Goal: Task Accomplishment & Management: Manage account settings

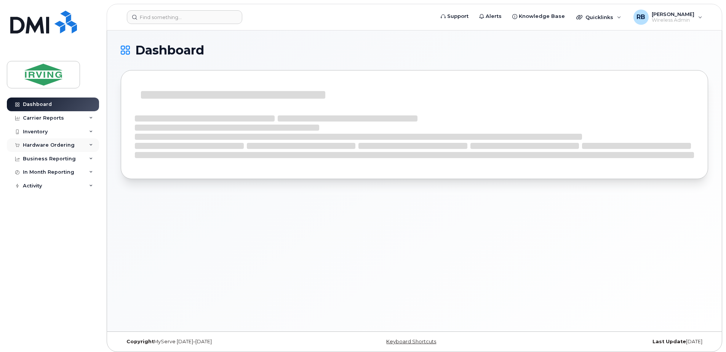
click at [59, 147] on div "Hardware Ordering" at bounding box center [49, 145] width 52 height 6
click at [41, 176] on div "Orders" at bounding box center [35, 173] width 19 height 7
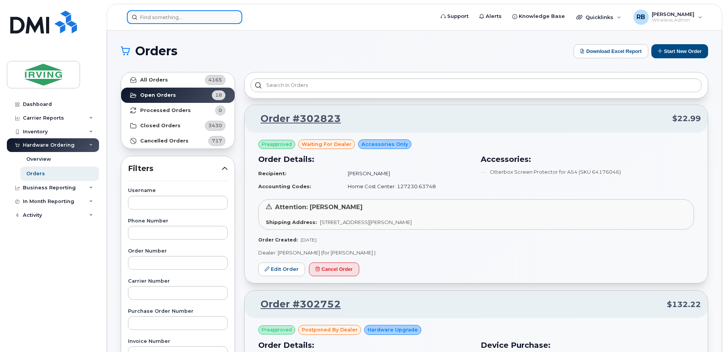
click at [203, 18] on input at bounding box center [184, 17] width 115 height 14
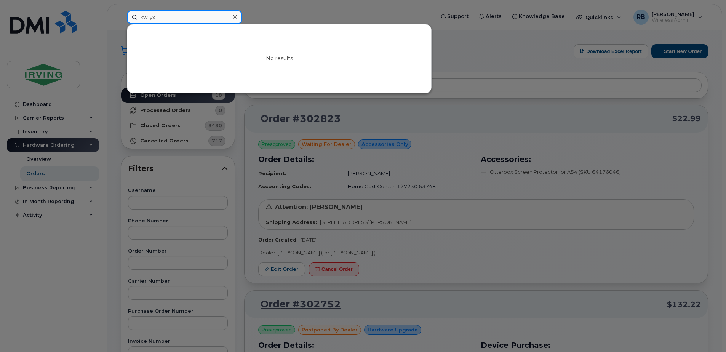
type input "kwllyx"
click at [116, 114] on div at bounding box center [363, 176] width 726 height 352
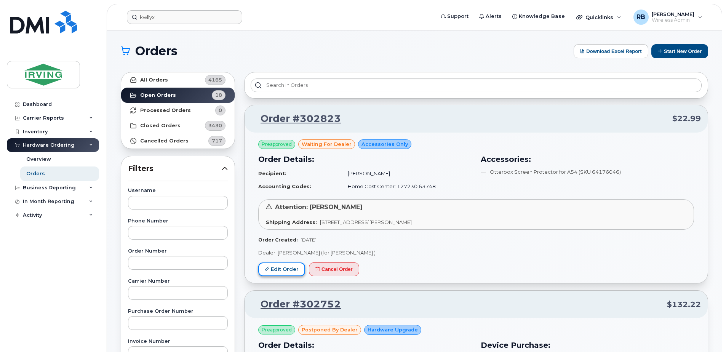
click at [290, 266] on link "Edit Order" at bounding box center [281, 269] width 47 height 14
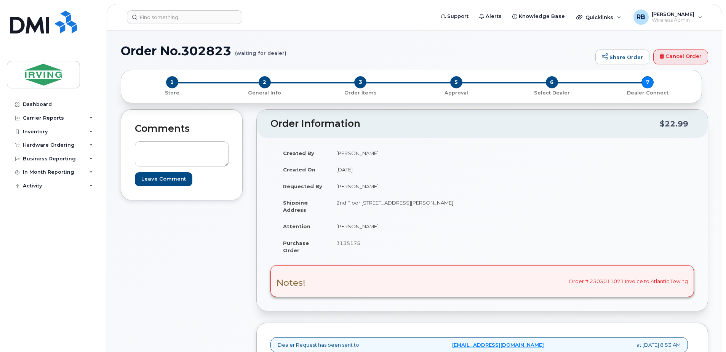
click at [343, 244] on span "3135175" at bounding box center [348, 243] width 24 height 6
copy span "3135175"
click at [348, 224] on td "[PERSON_NAME]" at bounding box center [402, 226] width 147 height 17
drag, startPoint x: 364, startPoint y: 225, endPoint x: 336, endPoint y: 223, distance: 27.8
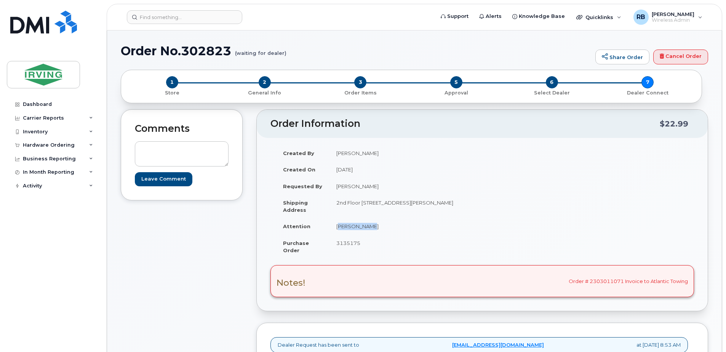
click at [336, 223] on td "Lisa Carson" at bounding box center [402, 226] width 147 height 17
copy td "Lisa Carson"
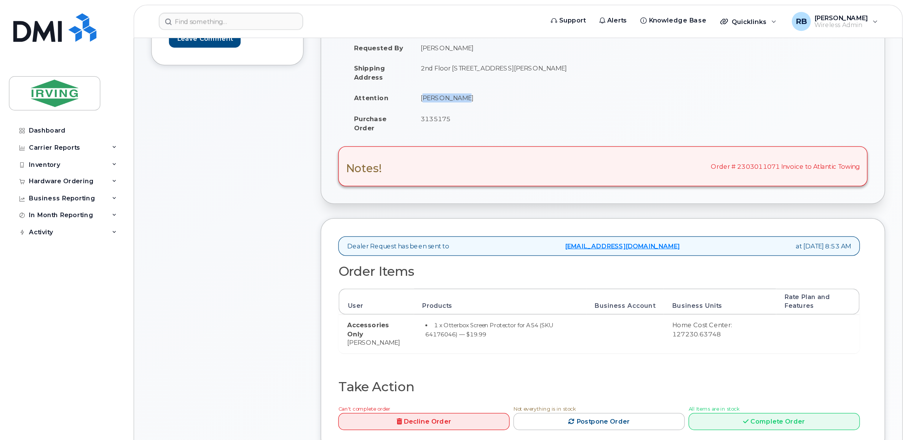
scroll to position [152, 0]
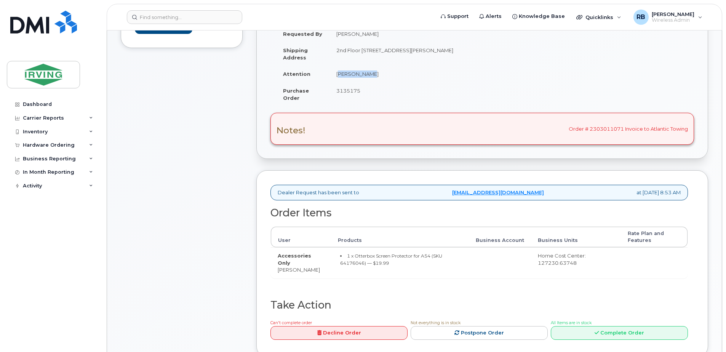
drag, startPoint x: 316, startPoint y: 271, endPoint x: 276, endPoint y: 274, distance: 40.1
click at [276, 274] on td "Accessories Only Melissa Farren" at bounding box center [301, 262] width 60 height 31
copy td "Melissa Farren"
click at [347, 264] on small "1 x Otterbox Screen Protector for A54 (SKU 64176046) — $19.99" at bounding box center [391, 259] width 102 height 13
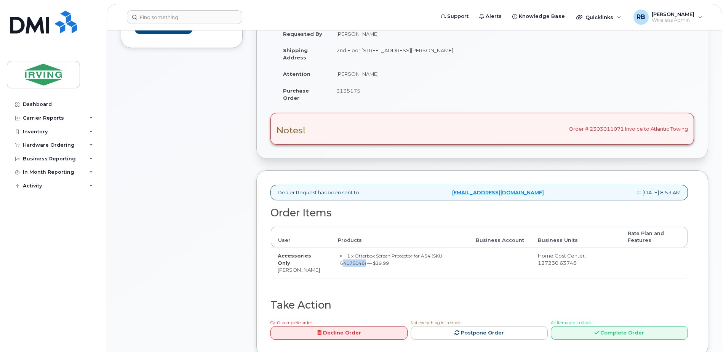
copy small "64176046"
click at [305, 269] on td "Accessories Only Melissa Farren" at bounding box center [301, 262] width 60 height 31
click at [302, 271] on td "Accessories Only Melissa Farren" at bounding box center [301, 262] width 60 height 31
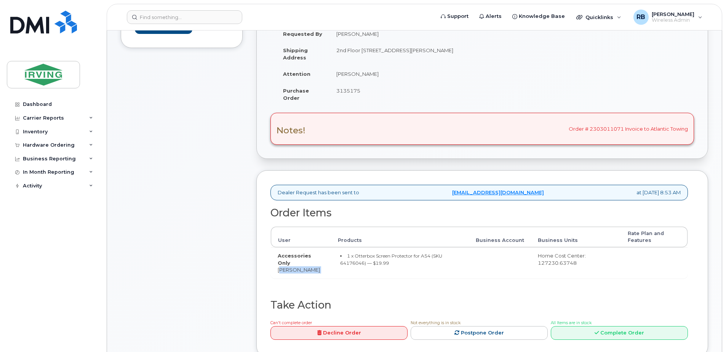
copy tr "Melissa Farren"
click at [185, 171] on div "Comments Leave Comment" at bounding box center [182, 162] width 122 height 411
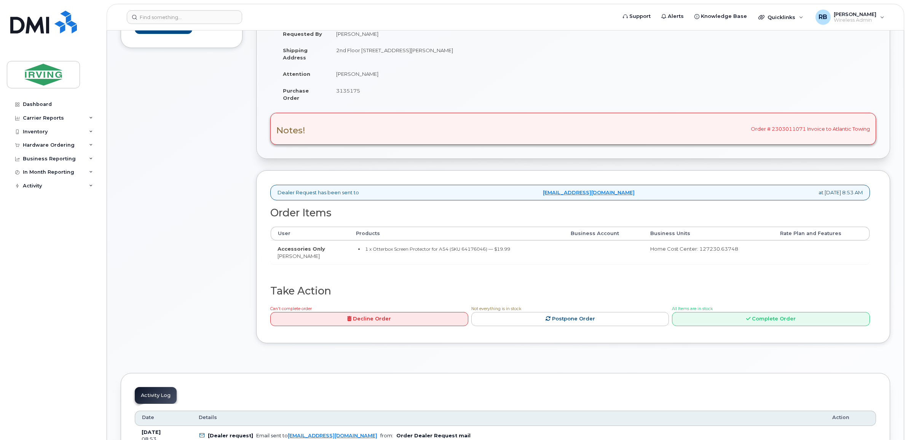
scroll to position [25, 0]
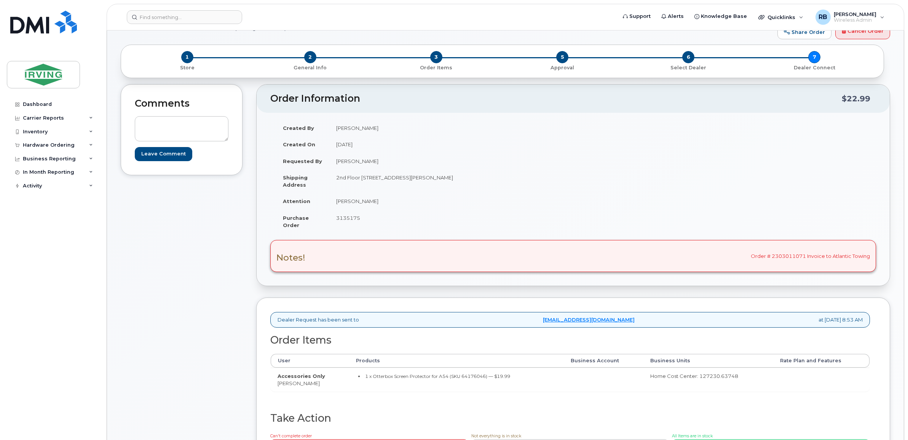
click at [209, 264] on div "Comments Leave Comment" at bounding box center [182, 282] width 122 height 397
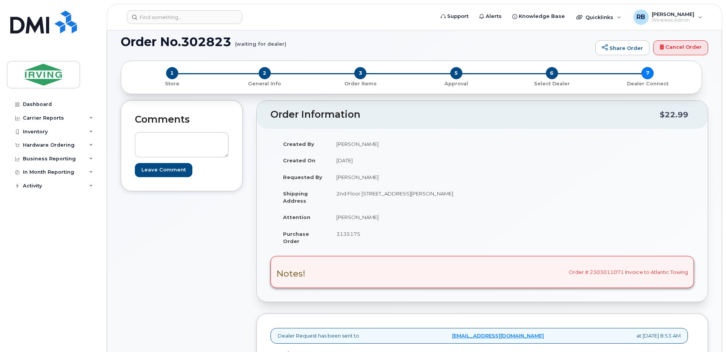
scroll to position [0, 0]
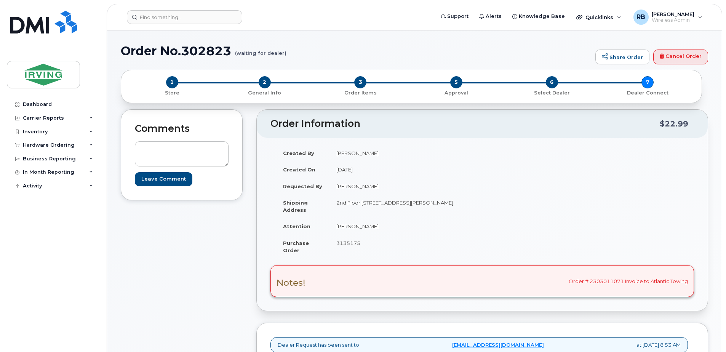
click at [453, 232] on td "Lisa Carson" at bounding box center [402, 226] width 147 height 17
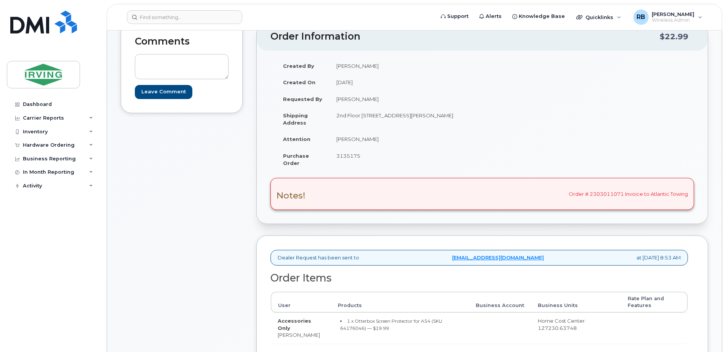
scroll to position [254, 0]
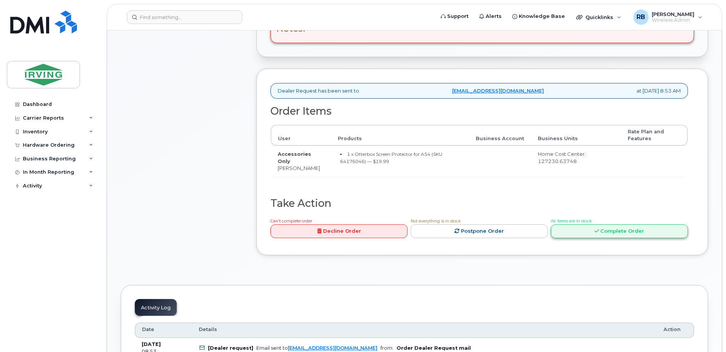
click at [585, 233] on link "Complete Order" at bounding box center [618, 231] width 137 height 14
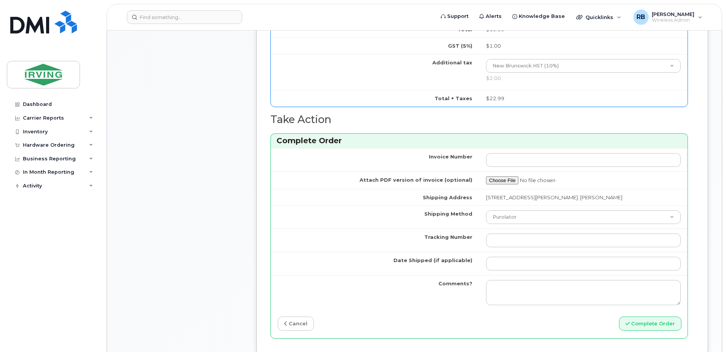
scroll to position [507, 0]
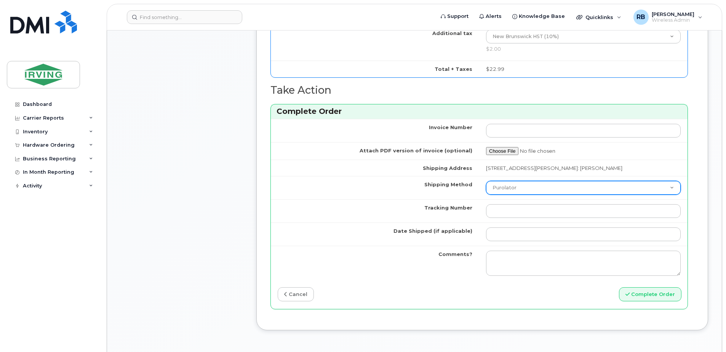
click at [507, 192] on select "Purolator UPS FedEx Canada Post Courier Other Drop Off Pick Up" at bounding box center [583, 188] width 195 height 14
select select "Drop Off"
click at [486, 181] on select "Purolator UPS FedEx Canada Post Courier Other Drop Off Pick Up" at bounding box center [583, 188] width 195 height 14
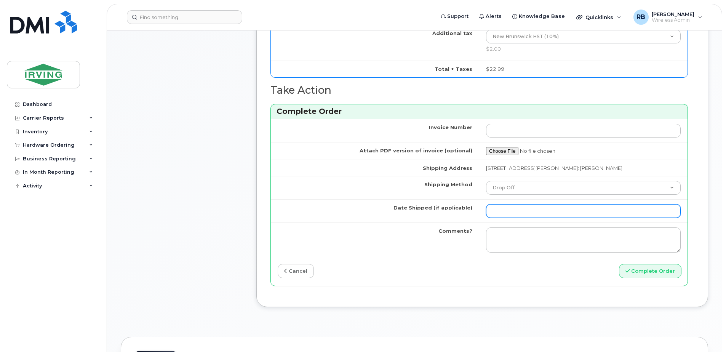
click at [501, 207] on input "Date Shipped (if applicable)" at bounding box center [583, 211] width 195 height 14
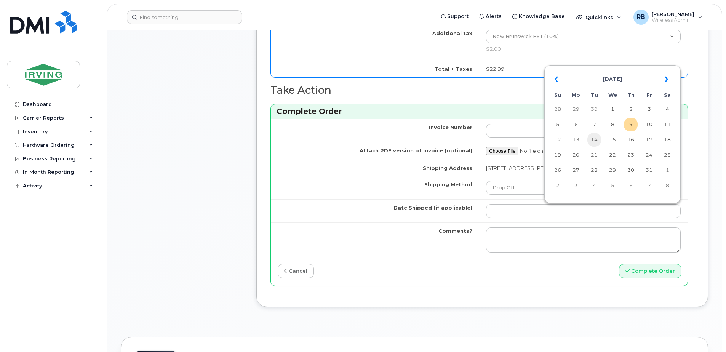
click at [596, 140] on td "14" at bounding box center [594, 140] width 14 height 14
type input "2025-10-14"
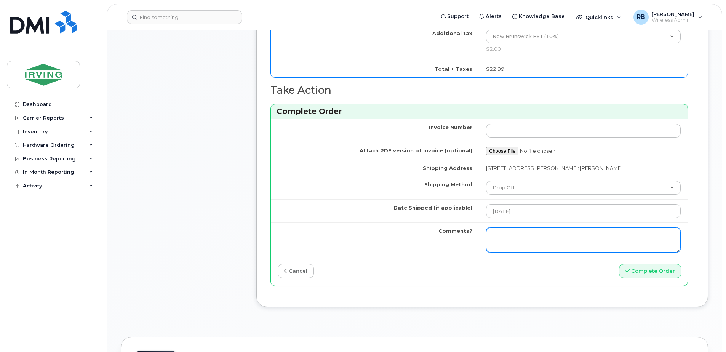
click at [553, 238] on textarea "Comments?" at bounding box center [583, 239] width 195 height 25
drag, startPoint x: 581, startPoint y: 244, endPoint x: 487, endPoint y: 238, distance: 94.2
click at [487, 238] on textarea "Please be advised the order has been completed. SO#26214939 Allow 1-3 business …" at bounding box center [583, 239] width 195 height 25
type textarea "Please be advised the order has been completed. SO#26214939 Allow 1-3 business …"
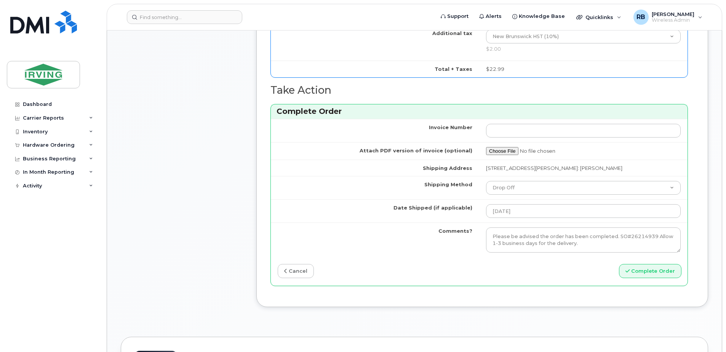
click at [643, 274] on button "Complete Order" at bounding box center [650, 271] width 62 height 14
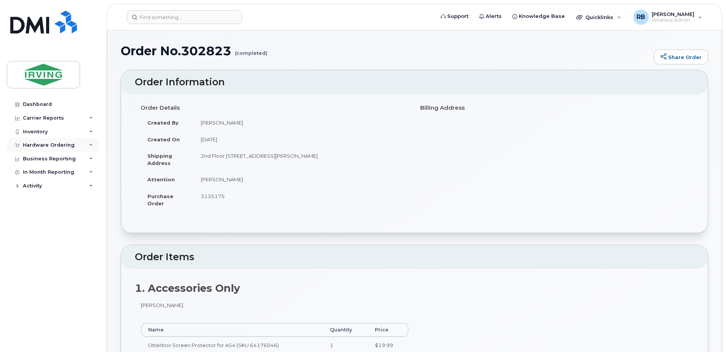
drag, startPoint x: 58, startPoint y: 143, endPoint x: 53, endPoint y: 148, distance: 7.6
click at [58, 143] on div "Hardware Ordering" at bounding box center [49, 145] width 52 height 6
click at [32, 173] on div "Orders" at bounding box center [35, 173] width 19 height 7
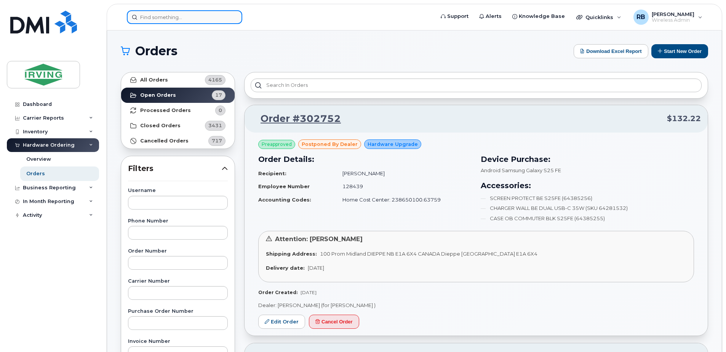
click at [159, 18] on input at bounding box center [184, 17] width 115 height 14
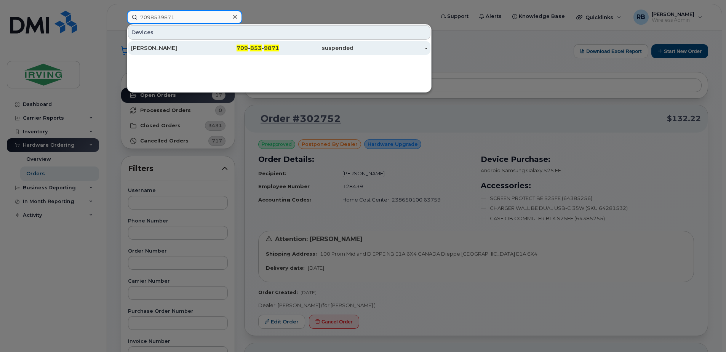
type input "7098539871"
click at [153, 47] on div "Bryant White" at bounding box center [168, 48] width 74 height 8
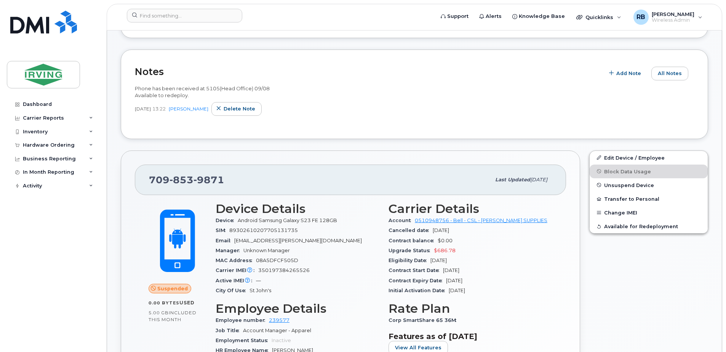
scroll to position [152, 0]
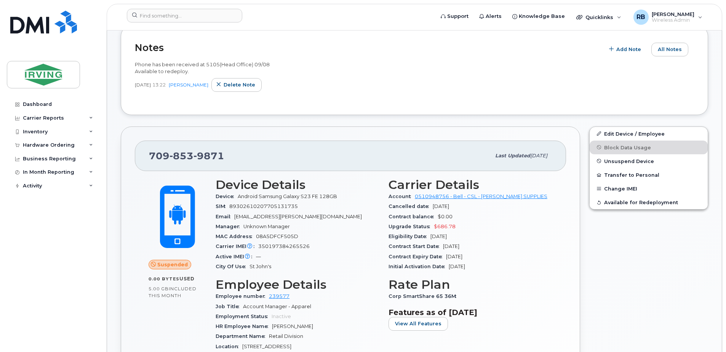
click at [285, 247] on span "350197384265526" at bounding box center [283, 246] width 51 height 6
copy span "350197384265526"
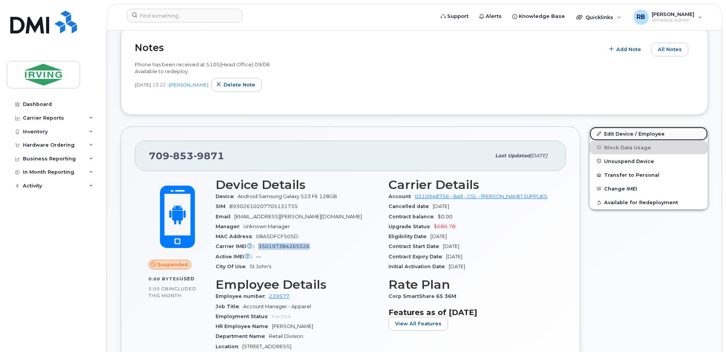
click at [618, 131] on link "Edit Device / Employee" at bounding box center [648, 134] width 118 height 14
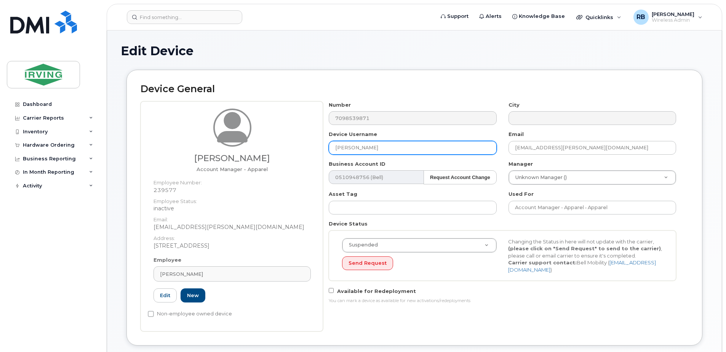
click at [355, 148] on input "[PERSON_NAME]" at bounding box center [411, 148] width 167 height 14
click at [355, 148] on input "Bryant White" at bounding box center [411, 148] width 167 height 14
type input "c"
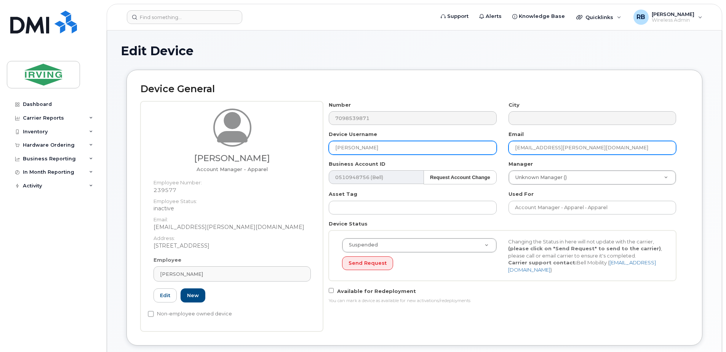
type input "Cole Tummonds"
click at [526, 152] on input "white.bryant@chandlersales.com" at bounding box center [591, 148] width 167 height 14
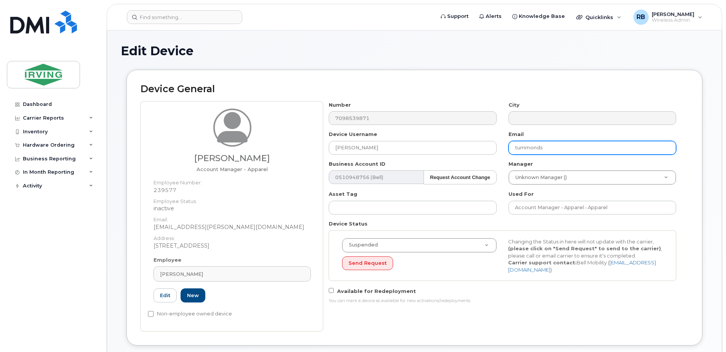
click at [558, 149] on input "tummonds" at bounding box center [591, 148] width 167 height 14
paste input ".cole@chandlersales.com"
type input "[EMAIL_ADDRESS][PERSON_NAME][DOMAIN_NAME]"
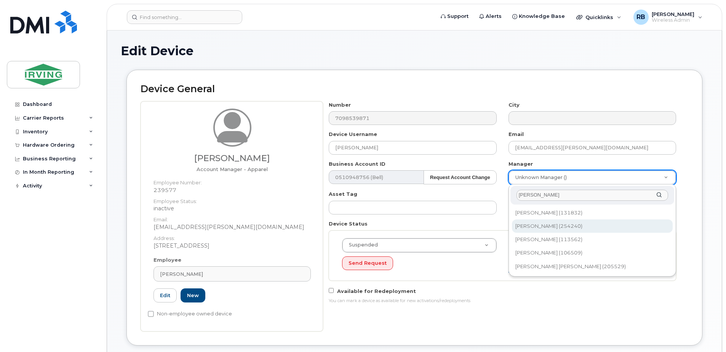
type input "isabel"
type input "2992492"
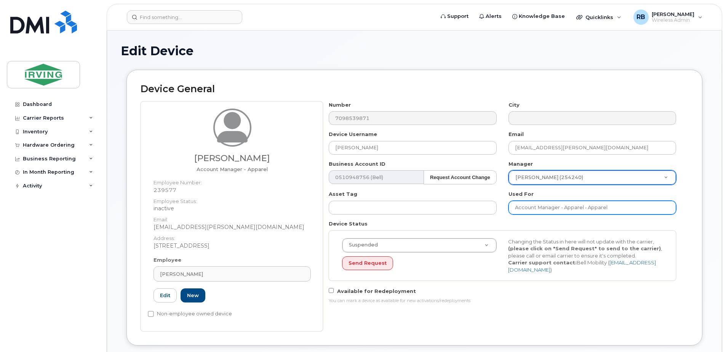
click at [553, 211] on input "Account Manager - Apparel • Apparel" at bounding box center [591, 208] width 167 height 14
click at [535, 209] on input "Counter Sales -Customer Service" at bounding box center [591, 208] width 167 height 14
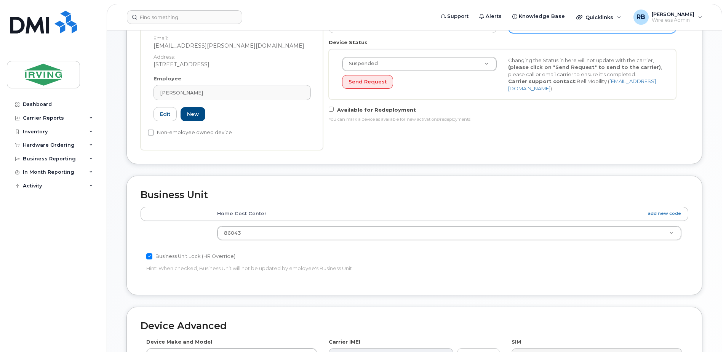
scroll to position [203, 0]
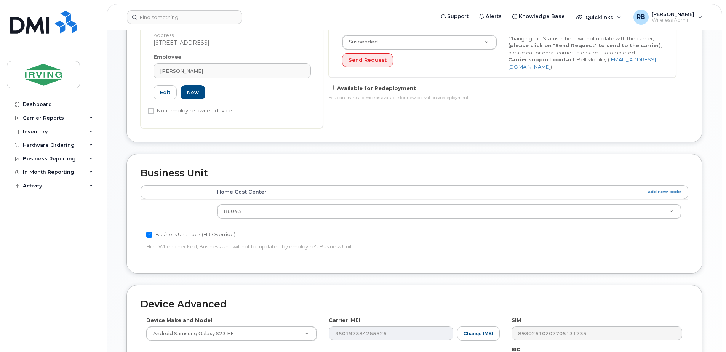
type input "Counter/Inside Sales -Customer Service"
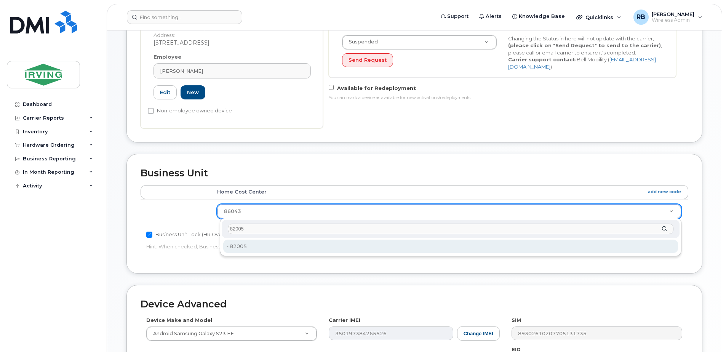
type input "82005"
type input "7501298"
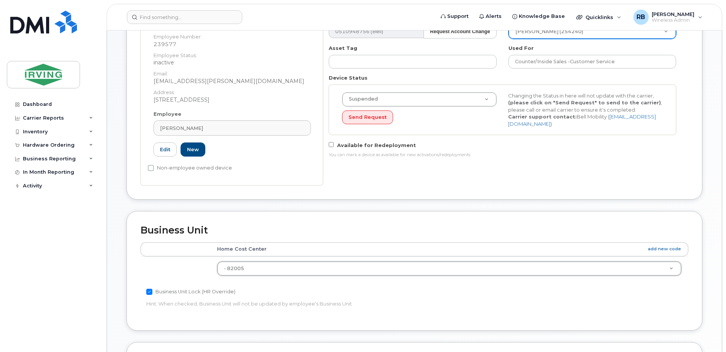
scroll to position [51, 0]
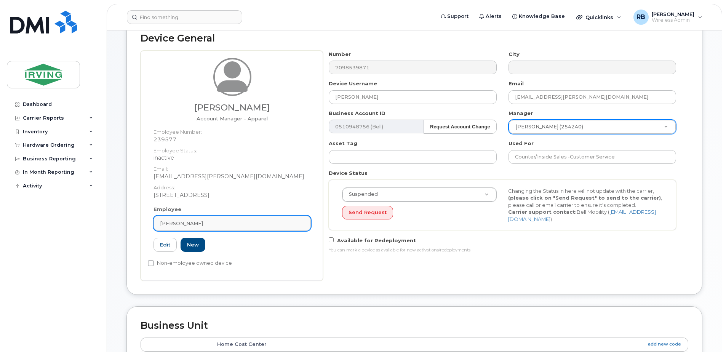
click at [176, 220] on span "Bryant White" at bounding box center [181, 223] width 43 height 7
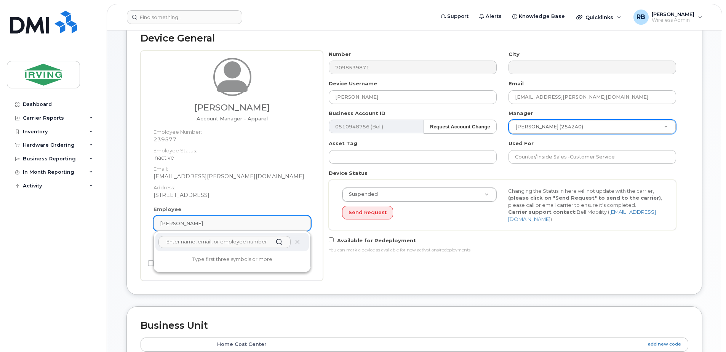
click at [176, 220] on span "Bryant White" at bounding box center [181, 223] width 43 height 7
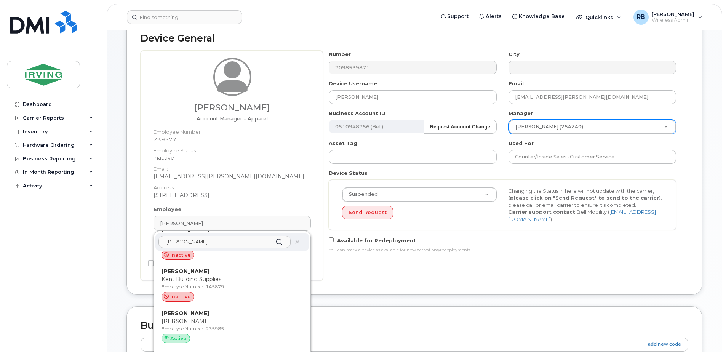
scroll to position [416, 0]
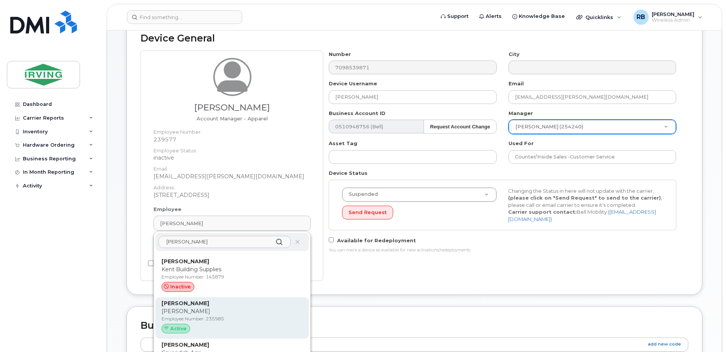
type input "william t"
click at [172, 305] on strong "William Tummonds" at bounding box center [185, 303] width 48 height 7
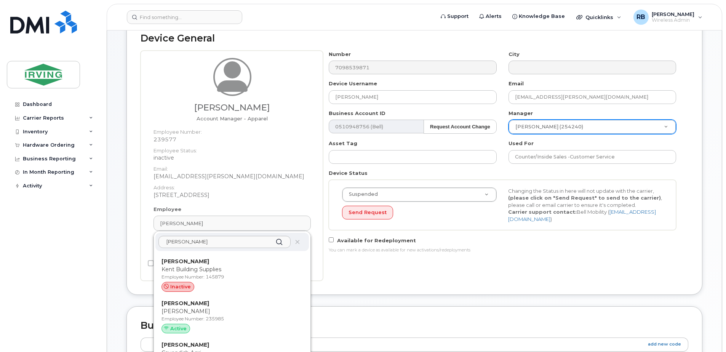
type input "William Tummonds"
type input "235985"
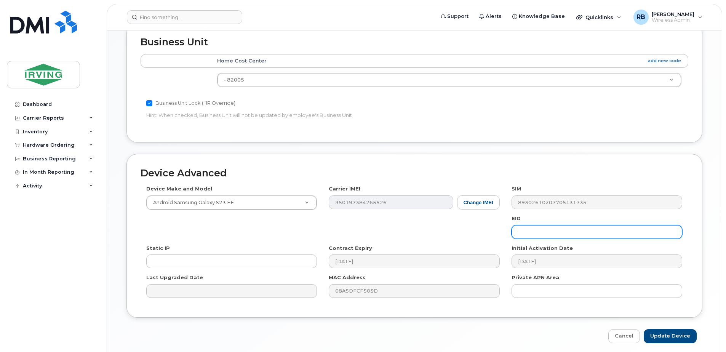
scroll to position [347, 0]
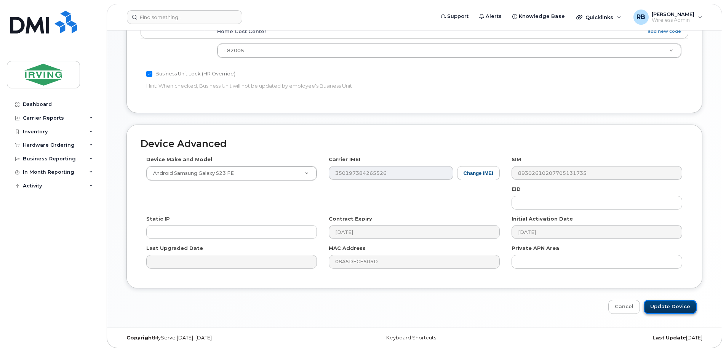
click at [657, 305] on input "Update Device" at bounding box center [669, 307] width 53 height 14
type input "Saving..."
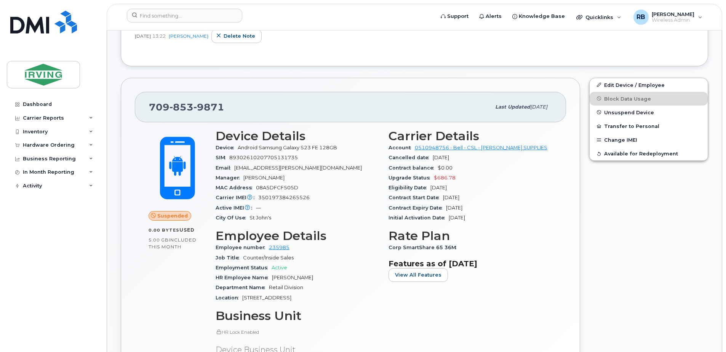
scroll to position [152, 0]
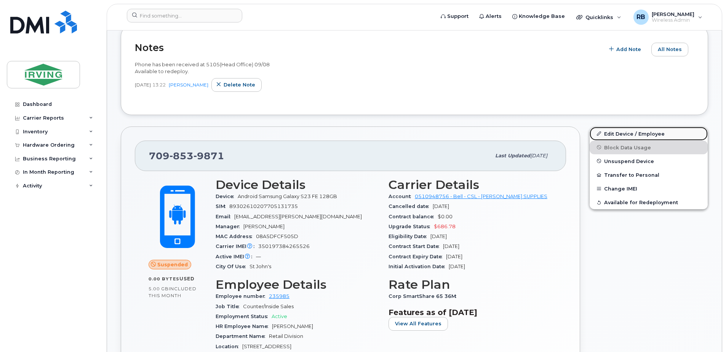
click at [618, 134] on link "Edit Device / Employee" at bounding box center [648, 134] width 118 height 14
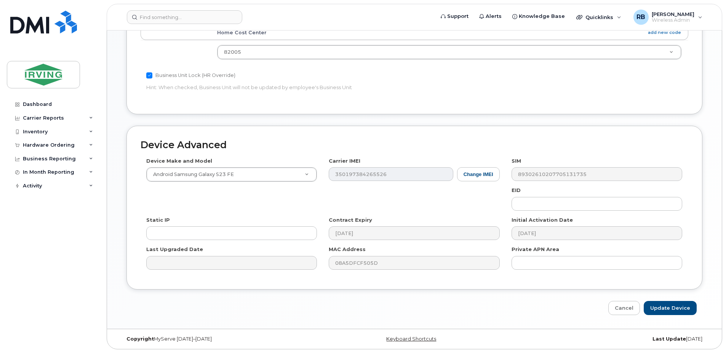
scroll to position [363, 0]
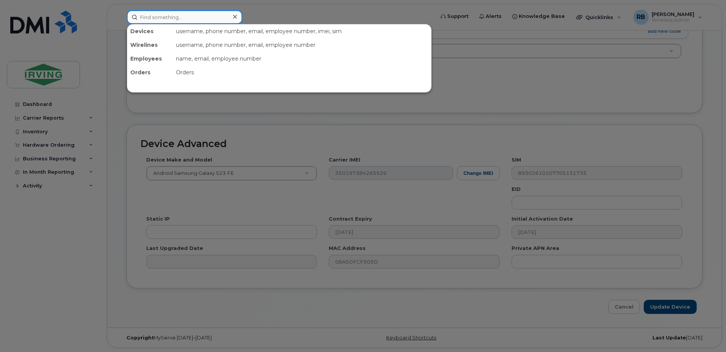
click at [158, 18] on input at bounding box center [184, 17] width 115 height 14
paste input "350197384265526"
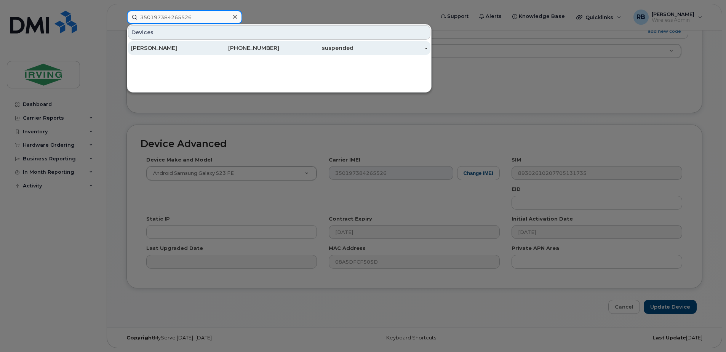
type input "350197384265526"
click at [147, 51] on div "[PERSON_NAME]" at bounding box center [168, 48] width 74 height 8
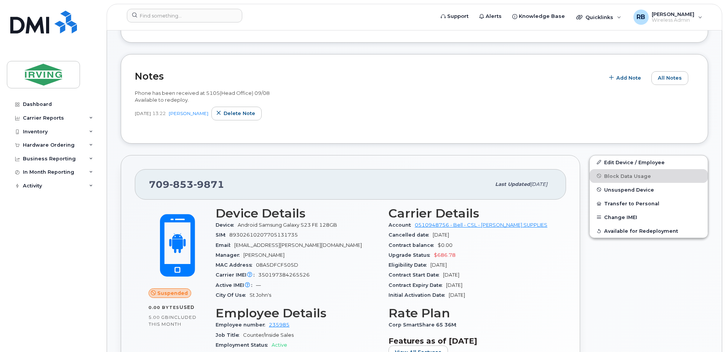
scroll to position [152, 0]
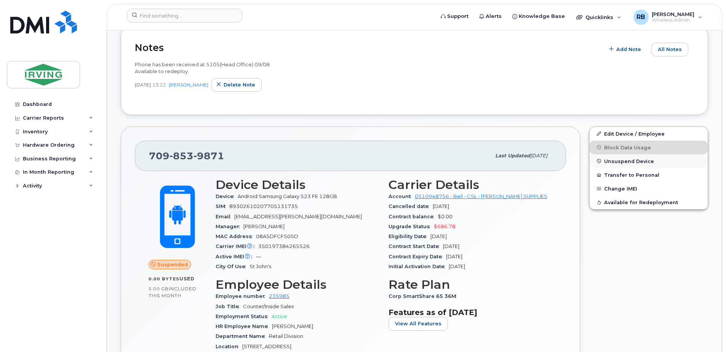
click at [606, 159] on span "Unsuspend Device" at bounding box center [629, 161] width 50 height 6
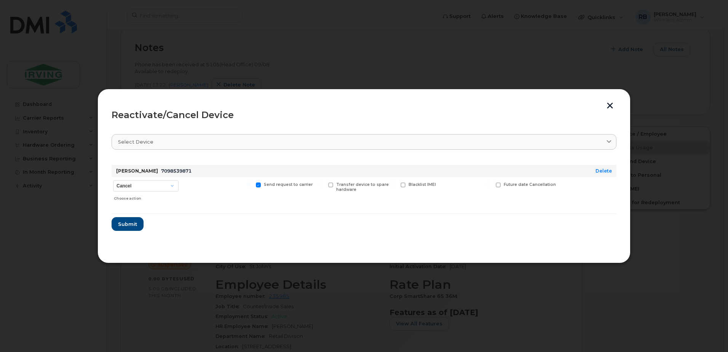
click at [262, 184] on label "Send request to carrier" at bounding box center [284, 184] width 57 height 5
click at [250, 184] on input "Send request to carrier" at bounding box center [249, 184] width 4 height 4
checkbox input "false"
click at [159, 185] on select "Cancel Suspend - Extend Suspension Reactivate" at bounding box center [145, 185] width 65 height 11
select select "[object Object]"
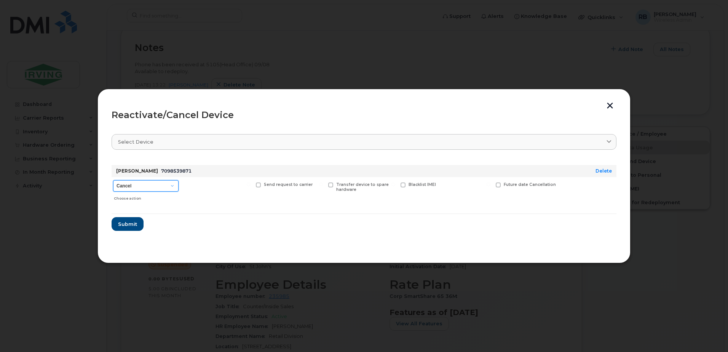
click at [113, 180] on select "Cancel Suspend - Extend Suspension Reactivate" at bounding box center [145, 185] width 65 height 11
click at [129, 226] on span "Submit" at bounding box center [127, 223] width 19 height 7
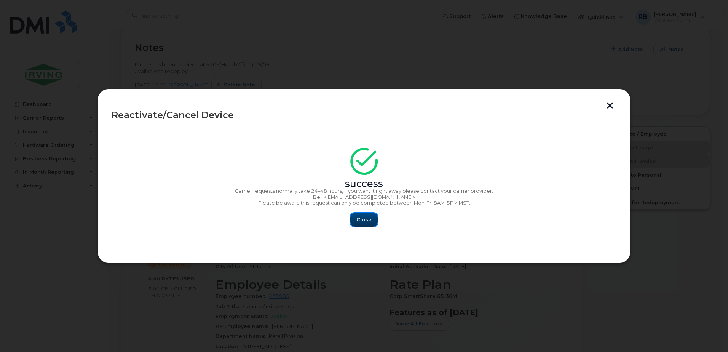
click at [367, 221] on span "Close" at bounding box center [363, 219] width 15 height 7
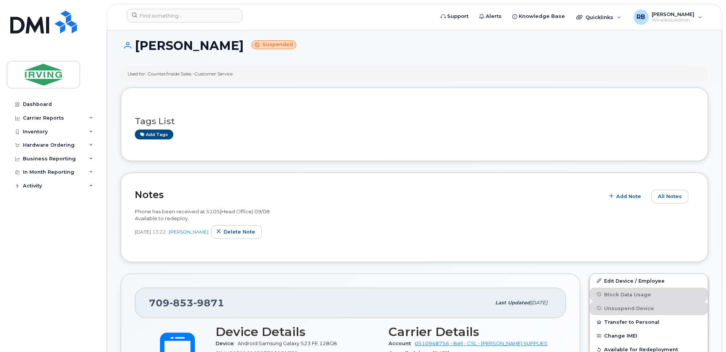
scroll to position [0, 0]
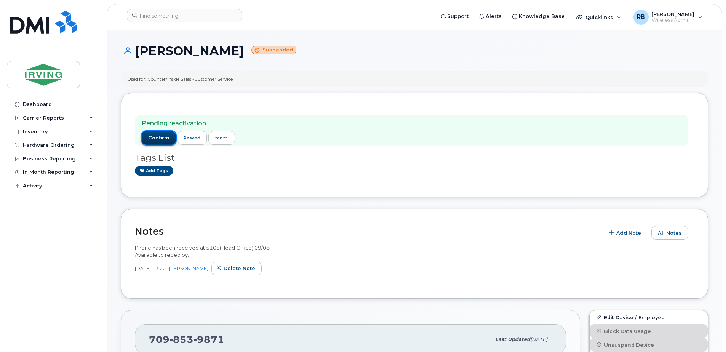
click at [165, 139] on span "confirm" at bounding box center [158, 137] width 21 height 7
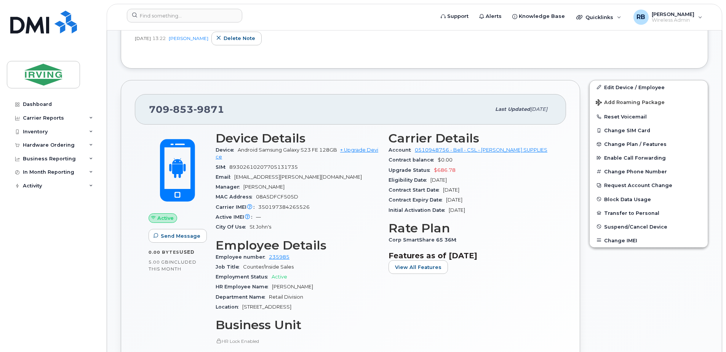
scroll to position [203, 0]
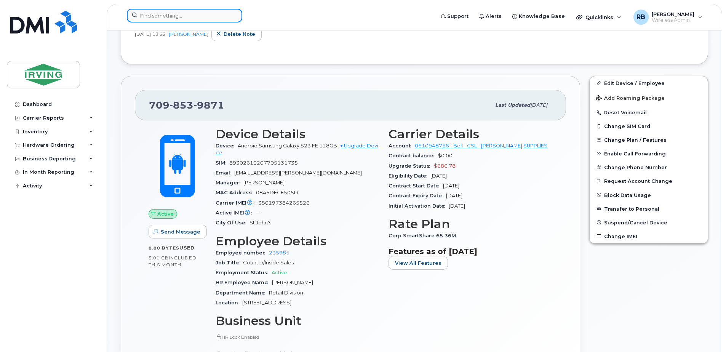
click at [150, 14] on input at bounding box center [184, 16] width 115 height 14
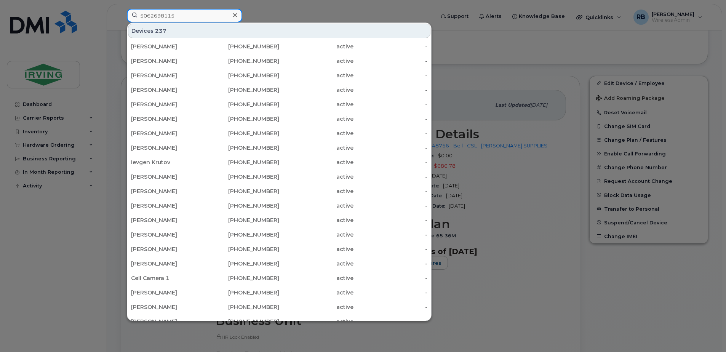
type input "5062698115"
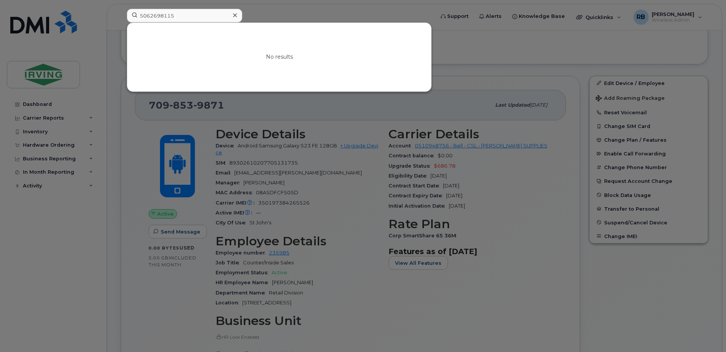
click at [120, 26] on div at bounding box center [363, 176] width 726 height 352
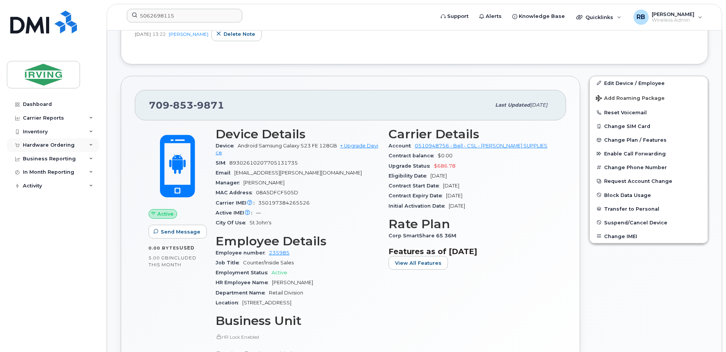
click at [33, 143] on div "Hardware Ordering" at bounding box center [49, 145] width 52 height 6
click at [33, 175] on div "Orders" at bounding box center [35, 173] width 19 height 7
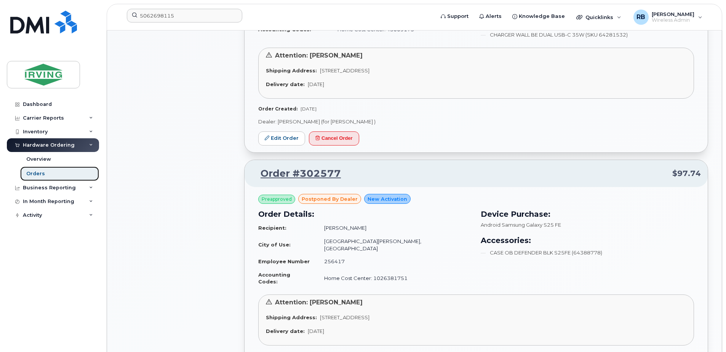
scroll to position [609, 0]
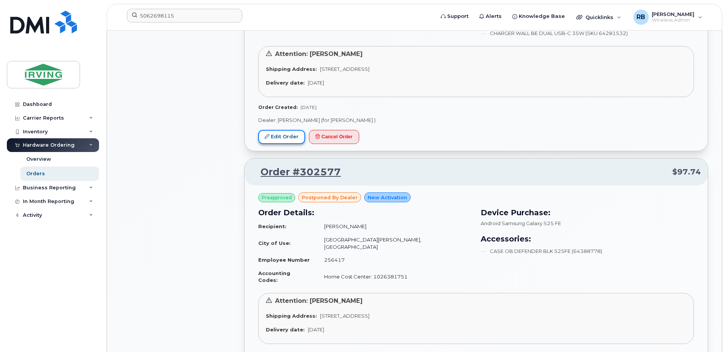
click at [285, 138] on link "Edit Order" at bounding box center [281, 137] width 47 height 14
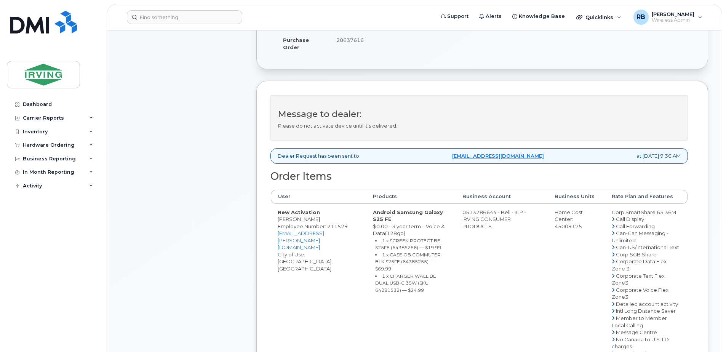
scroll to position [254, 0]
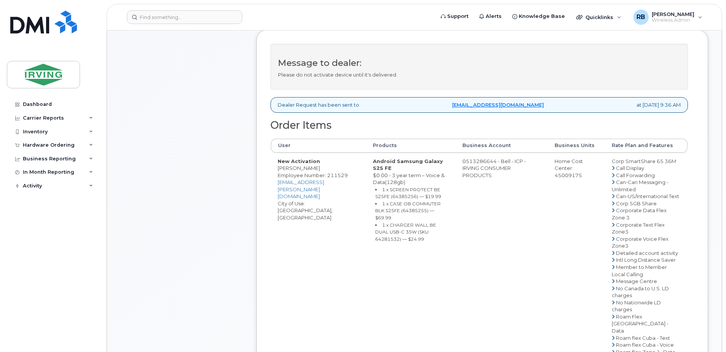
click at [491, 164] on td "0513286644 - Bell - ICP - IRVING CONSUMER PRODUCTS" at bounding box center [501, 316] width 92 height 327
click at [484, 166] on td "0513286644 - Bell - ICP - IRVING CONSUMER PRODUCTS" at bounding box center [501, 316] width 92 height 327
drag, startPoint x: 479, startPoint y: 167, endPoint x: 510, endPoint y: 167, distance: 30.8
click at [510, 167] on td "0513286644 - Bell - ICP - IRVING CONSUMER PRODUCTS" at bounding box center [501, 316] width 92 height 327
copy td "513286644"
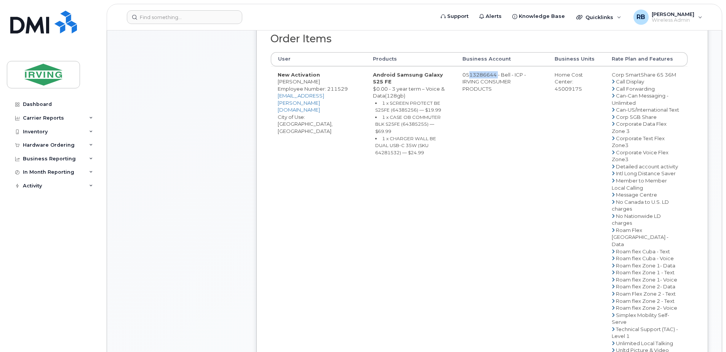
scroll to position [355, 0]
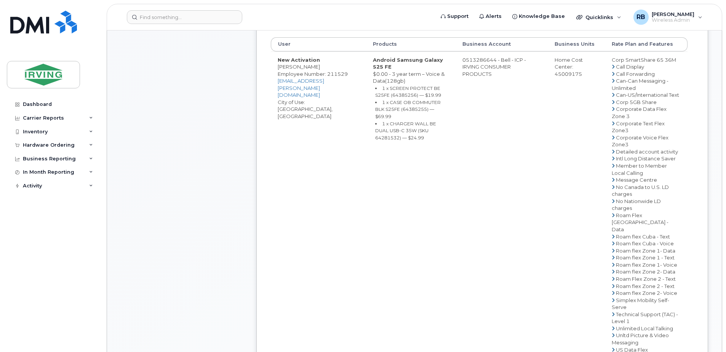
click at [431, 220] on td "Android Samsung Galaxy S25 FE $0.00 - 3 year term – Voice & Data(128gb) 1 x SCR…" at bounding box center [410, 214] width 89 height 327
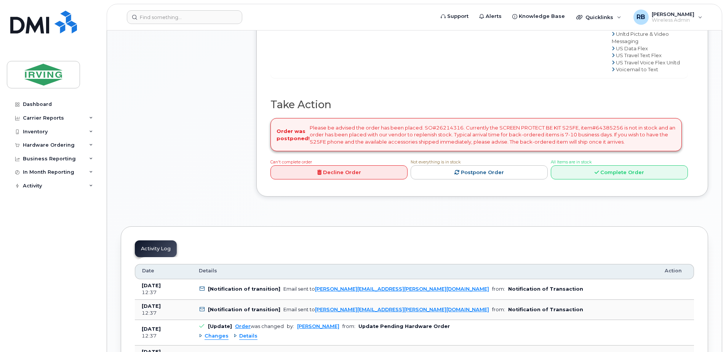
scroll to position [660, 0]
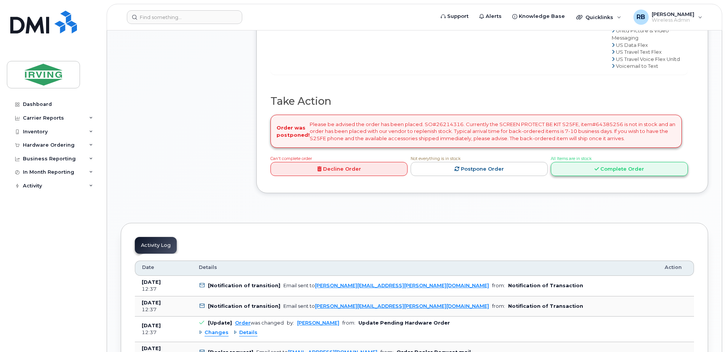
click at [567, 176] on link "Complete Order" at bounding box center [618, 169] width 137 height 14
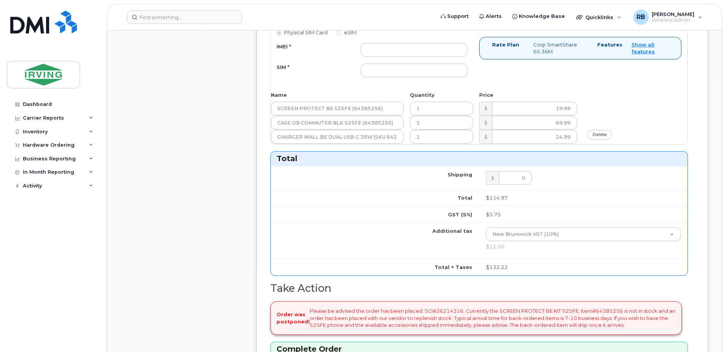
scroll to position [355, 0]
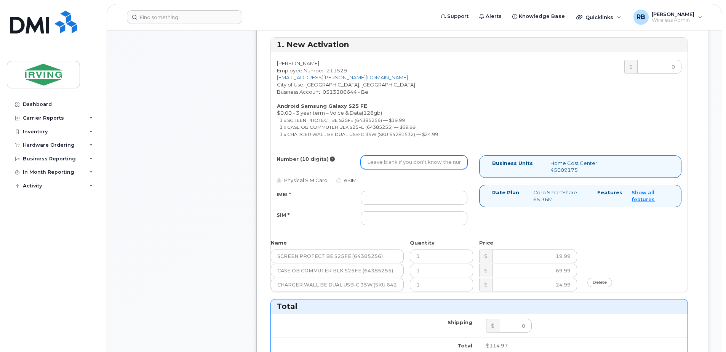
click at [397, 165] on input "Number (10 digits)" at bounding box center [413, 162] width 107 height 14
click at [387, 163] on input "Number (10 digits)" at bounding box center [413, 162] width 107 height 14
type input "5063803284"
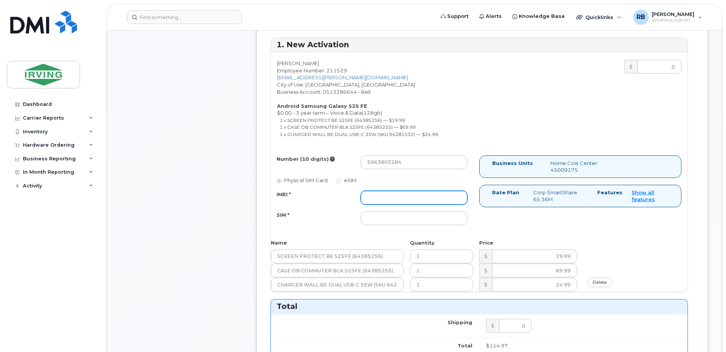
click at [377, 197] on input "IMEI *" at bounding box center [413, 198] width 107 height 14
type input "352055160712871"
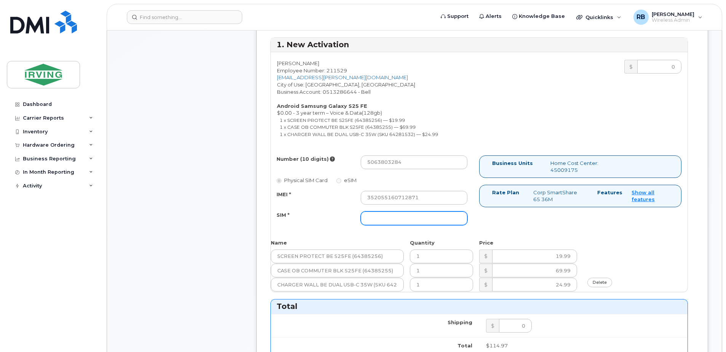
click at [376, 213] on input "SIM *" at bounding box center [413, 218] width 107 height 14
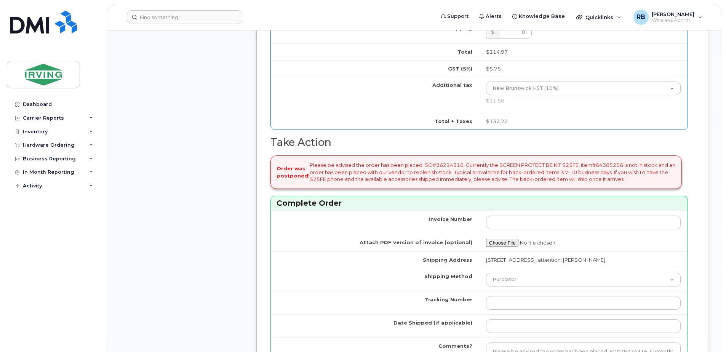
scroll to position [660, 0]
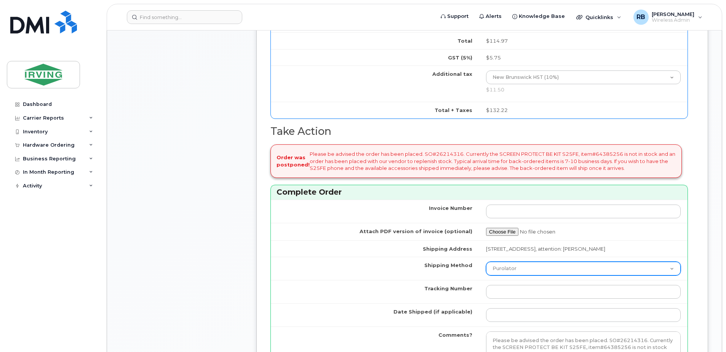
type input "89302610207415302550"
click at [506, 271] on select "Purolator UPS FedEx Canada Post Courier Other Drop Off Pick Up" at bounding box center [583, 269] width 195 height 14
select select "Courier"
click at [486, 262] on select "Purolator UPS FedEx Canada Post Courier Other Drop Off Pick Up" at bounding box center [583, 269] width 195 height 14
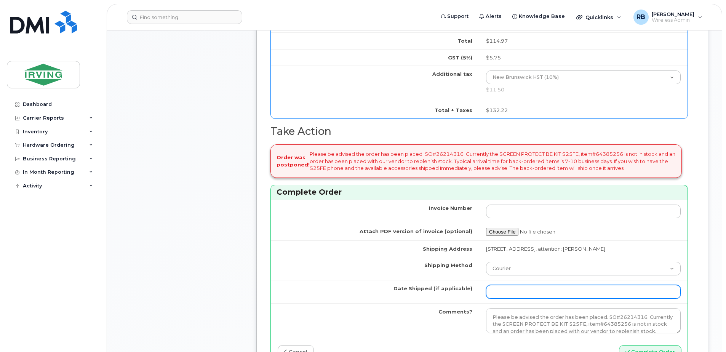
click at [506, 290] on input "Date Shipped (if applicable)" at bounding box center [583, 292] width 195 height 14
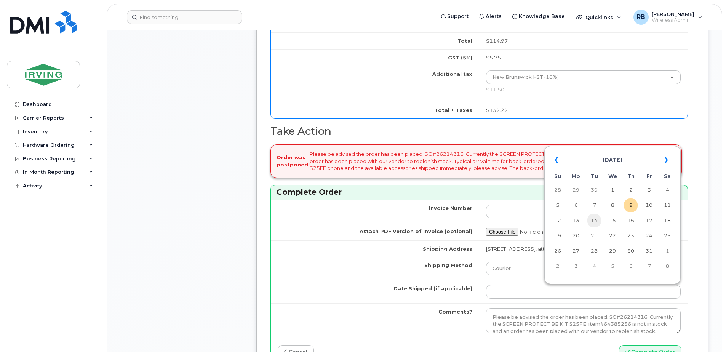
click at [592, 218] on td "14" at bounding box center [594, 221] width 14 height 14
type input "2025-10-14"
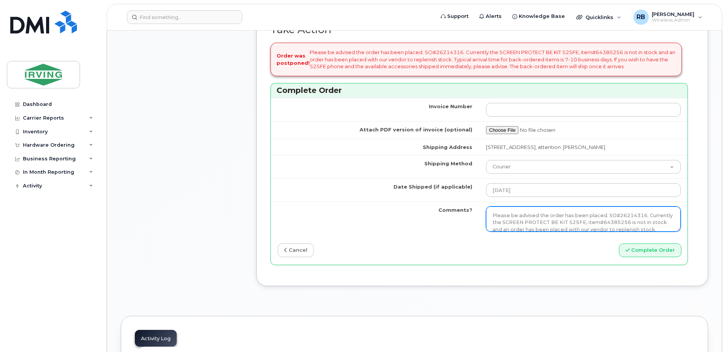
scroll to position [35, 0]
drag, startPoint x: 491, startPoint y: 212, endPoint x: 655, endPoint y: 228, distance: 164.8
click at [655, 228] on textarea "Please be advised the order has been placed. SO#26214316. Currently the SCREEN …" at bounding box center [583, 218] width 195 height 25
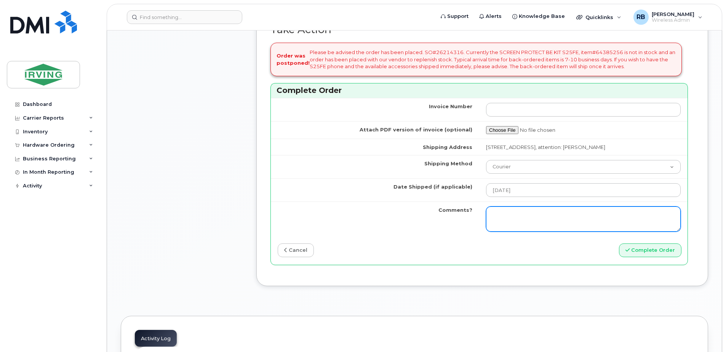
scroll to position [0, 0]
click at [655, 215] on textarea "Please be advised the order has been placed. SO#26214316. Currently the SCREEN …" at bounding box center [583, 218] width 195 height 25
paste textarea "The S25FE phone will ship within 1-3 business days. As stated, the accessories …"
click at [601, 223] on textarea "Please be advised the order has been placed. SO#26214316. Currently the SCREEN …" at bounding box center [583, 218] width 195 height 25
click at [509, 224] on textarea "Please be advised the order has been placed. SO#26214316. Currently the SCREEN …" at bounding box center [583, 218] width 195 height 25
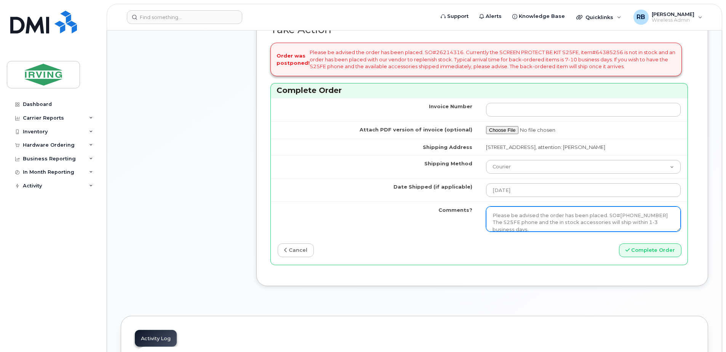
click at [530, 228] on textarea "Please be advised the order has been placed. SO#26214316. Currently the SCREEN …" at bounding box center [583, 218] width 195 height 25
click at [526, 229] on textarea "Please be advised the order has been placed. SO#26214316. Currently the SCREEN …" at bounding box center [583, 218] width 195 height 25
drag, startPoint x: 660, startPoint y: 213, endPoint x: 482, endPoint y: 216, distance: 178.9
click at [482, 216] on td "Please be advised the order has been placed. SO#26214316. Currently the SCREEN …" at bounding box center [583, 218] width 208 height 35
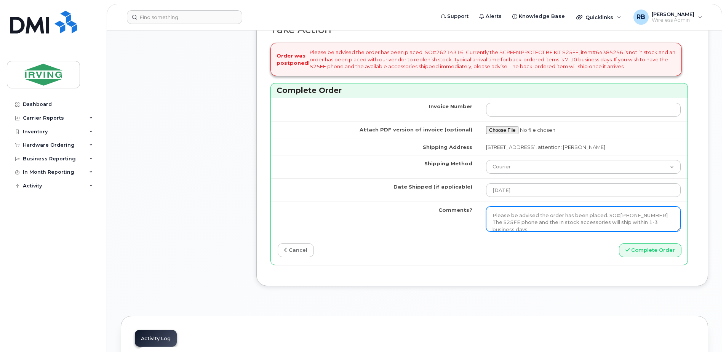
type textarea "Please be advised the order has been placed. SO#26214316 The S25FE phone and th…"
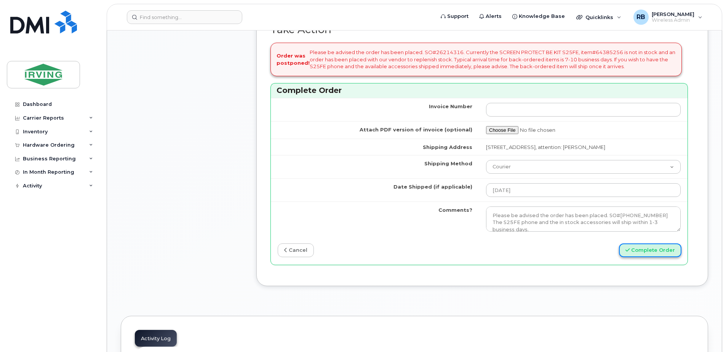
click at [646, 247] on button "Complete Order" at bounding box center [650, 250] width 62 height 14
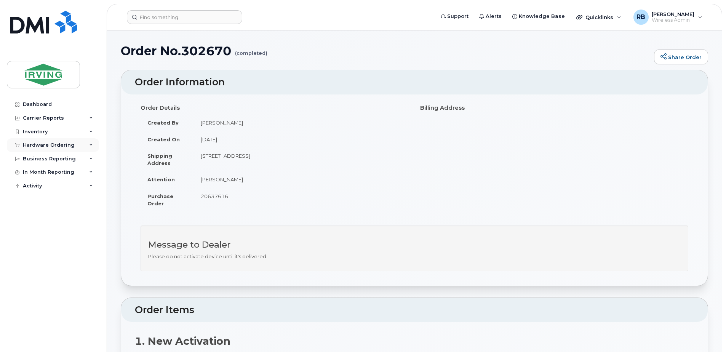
click at [30, 145] on div "Hardware Ordering" at bounding box center [49, 145] width 52 height 6
click at [29, 175] on div "Orders" at bounding box center [35, 173] width 19 height 7
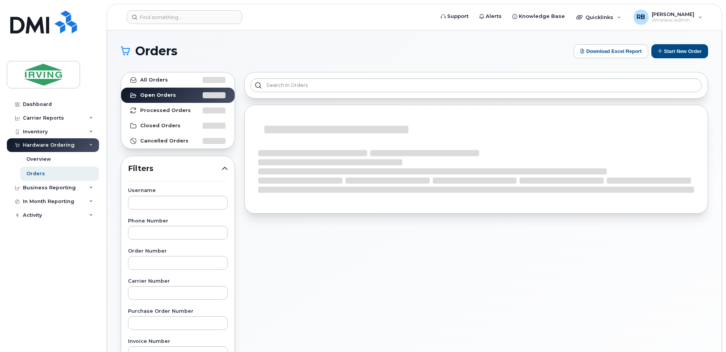
click at [113, 187] on div "Orders Download Excel Report Start New Order All Orders Open Orders Processed O…" at bounding box center [414, 320] width 614 height 581
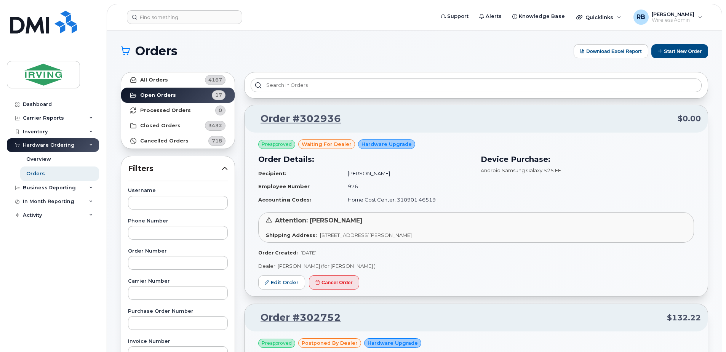
click at [171, 261] on input "text" at bounding box center [178, 263] width 100 height 14
type input "301677"
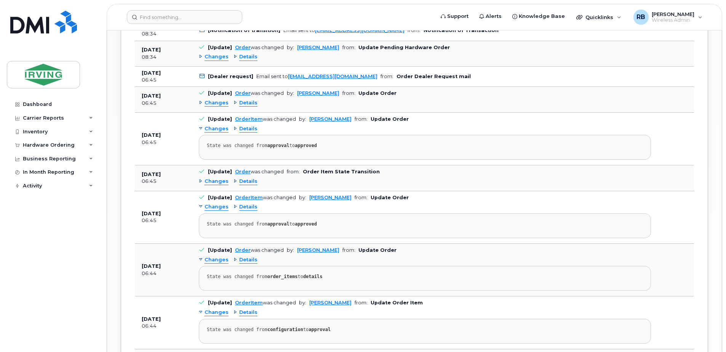
scroll to position [507, 0]
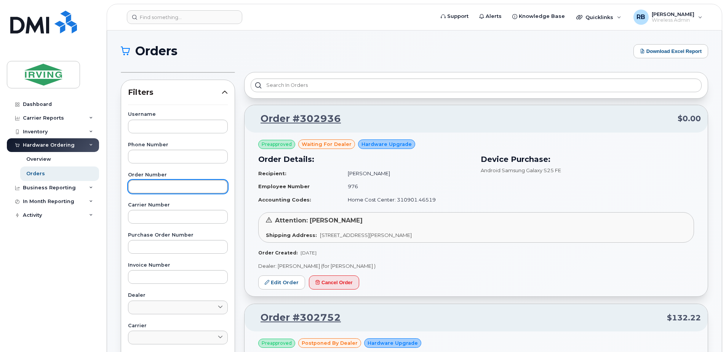
click at [170, 187] on input "text" at bounding box center [178, 187] width 100 height 14
type input "301677"
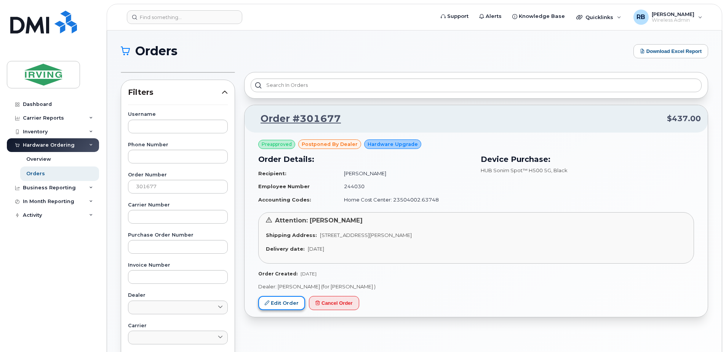
click at [278, 302] on link "Edit Order" at bounding box center [281, 303] width 47 height 14
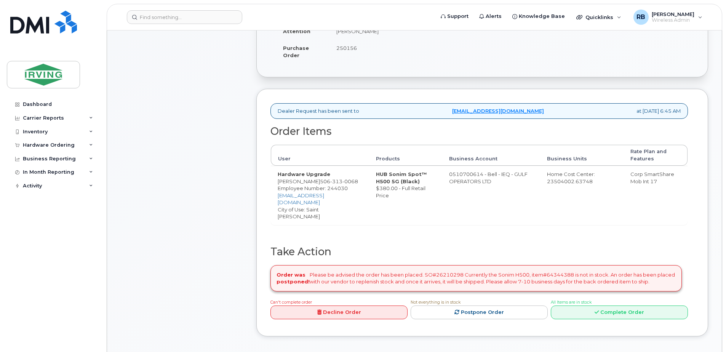
scroll to position [203, 0]
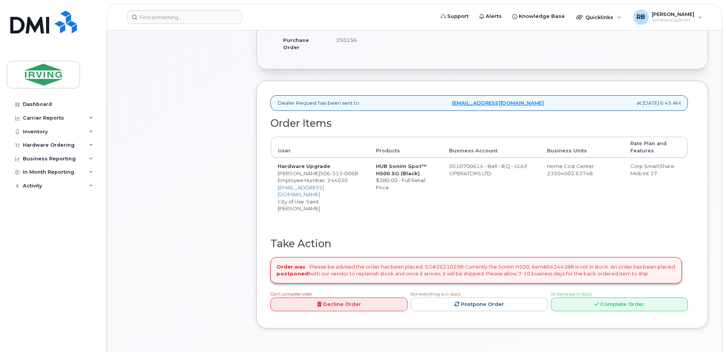
click at [332, 175] on span "313" at bounding box center [336, 173] width 12 height 6
copy span "[PHONE_NUMBER]"
click at [255, 187] on div "Comments Leave Comment Order Information $437.00 Created By [PERSON_NAME] Creat…" at bounding box center [414, 123] width 587 height 434
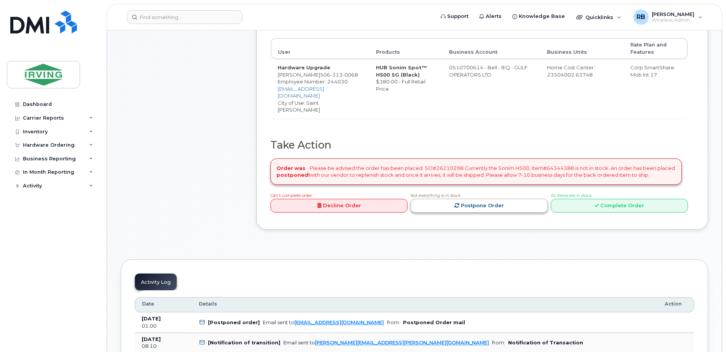
scroll to position [305, 0]
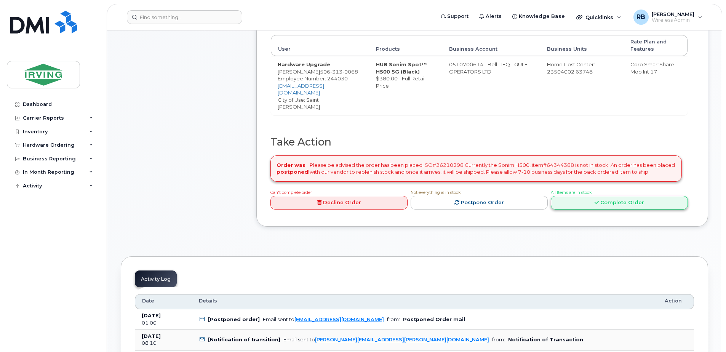
click at [561, 196] on link "Complete Order" at bounding box center [618, 203] width 137 height 14
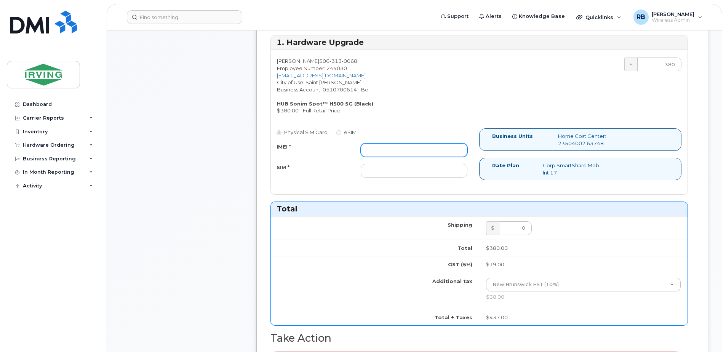
click at [423, 150] on input "IMEI *" at bounding box center [413, 150] width 107 height 14
type input "016512002027882"
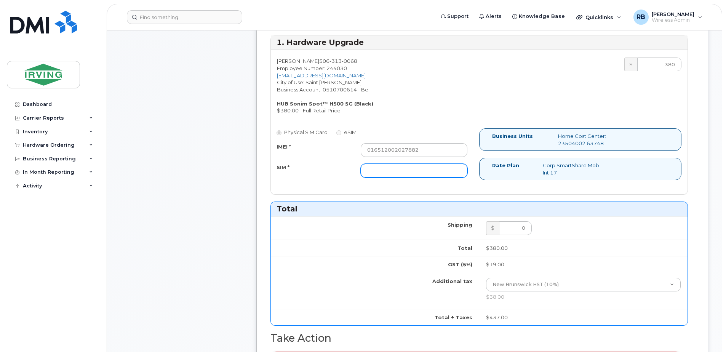
click at [413, 169] on input "SIM *" at bounding box center [413, 171] width 107 height 14
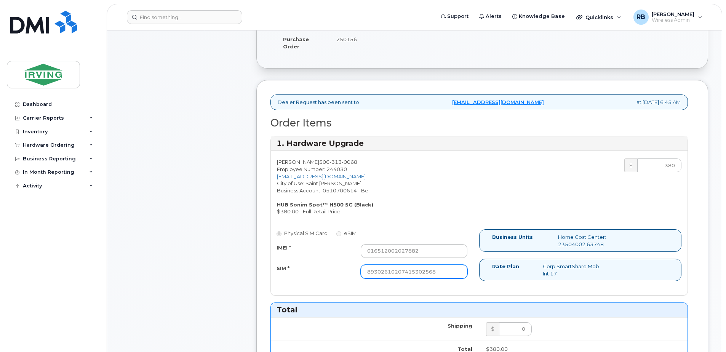
scroll to position [203, 0]
type input "89302610207415302568"
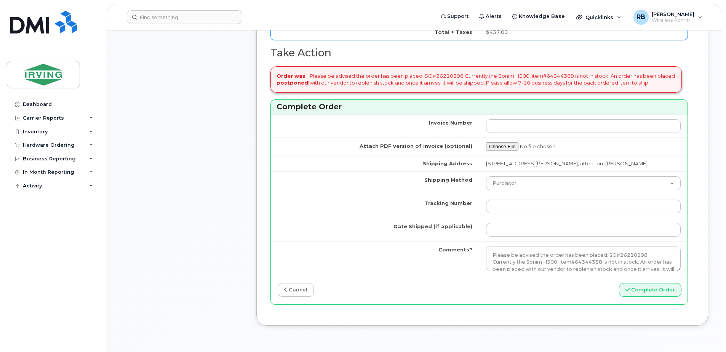
scroll to position [660, 0]
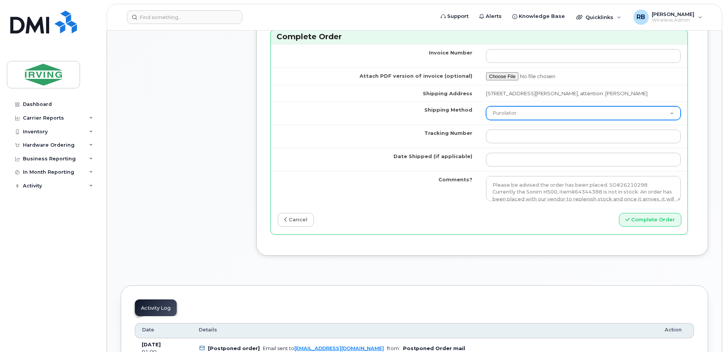
click at [514, 113] on select "Purolator UPS FedEx Canada Post Courier Other Drop Off Pick Up" at bounding box center [583, 113] width 195 height 14
select select "Drop Off"
click at [486, 106] on select "Purolator UPS FedEx Canada Post Courier Other Drop Off Pick Up" at bounding box center [583, 113] width 195 height 14
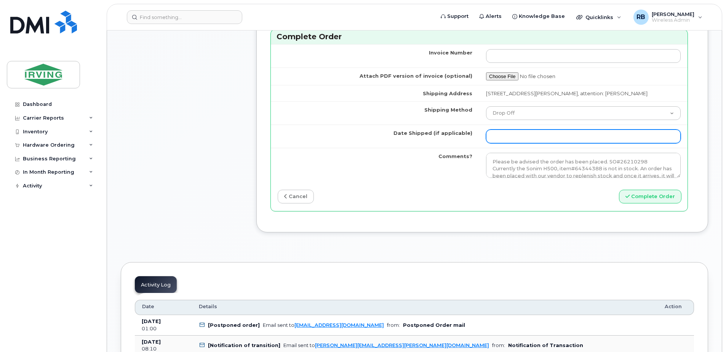
click at [520, 137] on input "Date Shipped (if applicable)" at bounding box center [583, 136] width 195 height 14
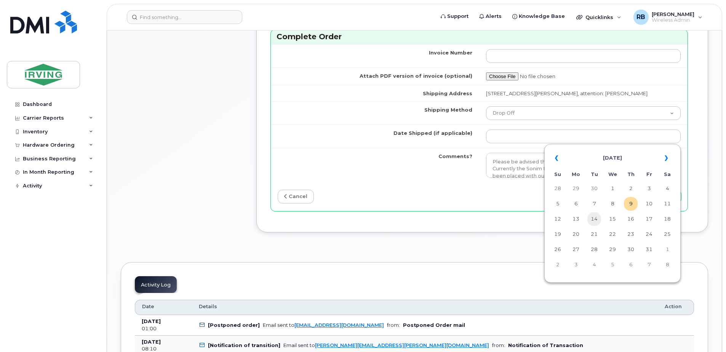
click at [597, 219] on td "14" at bounding box center [594, 219] width 14 height 14
type input "[DATE]"
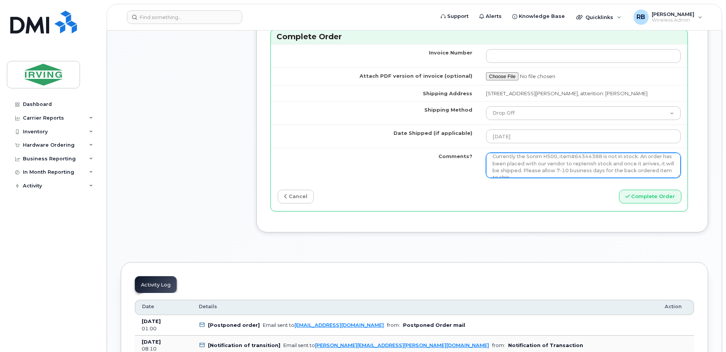
scroll to position [28, 0]
drag, startPoint x: 490, startPoint y: 158, endPoint x: 644, endPoint y: 175, distance: 155.5
click at [644, 175] on textarea "Please be advised the order has been placed. SO#26210298 Currently the Sonim H5…" at bounding box center [583, 165] width 195 height 25
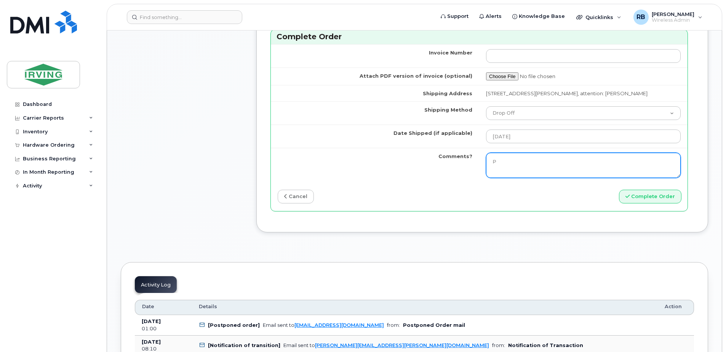
scroll to position [0, 0]
type textarea "Please be advised the order has been completed. SO#26210298 Allow 1-3 business …"
drag, startPoint x: 586, startPoint y: 169, endPoint x: 481, endPoint y: 160, distance: 105.0
click at [481, 160] on td "Please be advised the order has been placed. SO#26210298 Currently the Sonim H5…" at bounding box center [583, 165] width 208 height 35
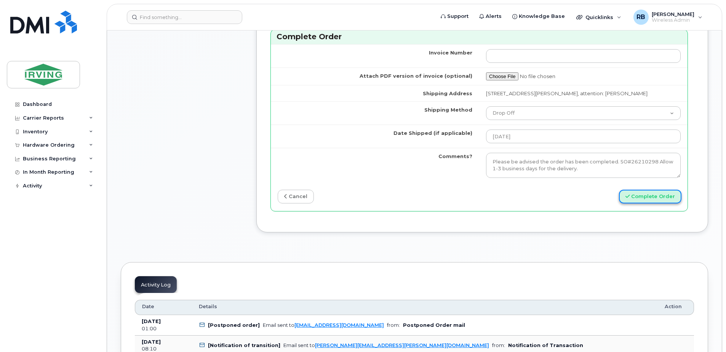
click at [647, 193] on button "Complete Order" at bounding box center [650, 197] width 62 height 14
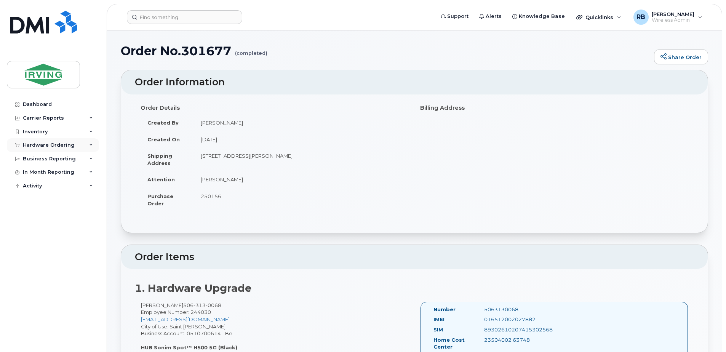
click at [28, 147] on div "Hardware Ordering" at bounding box center [49, 145] width 52 height 6
click at [28, 173] on div "Orders" at bounding box center [35, 173] width 19 height 7
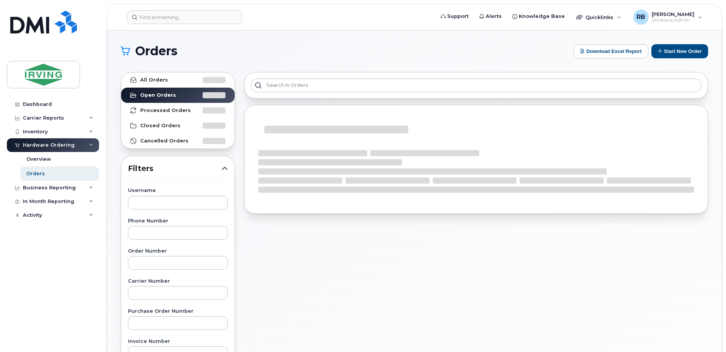
click at [110, 172] on div "Orders Download Excel Report Start New Order All Orders Open Orders Processed O…" at bounding box center [414, 320] width 614 height 581
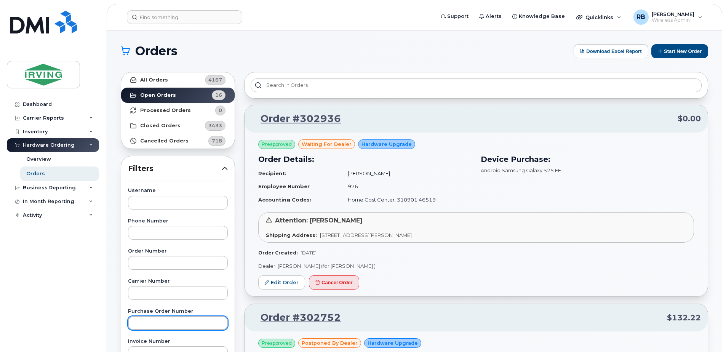
click at [142, 321] on input "text" at bounding box center [178, 323] width 100 height 14
paste input "946287"
type input "946287"
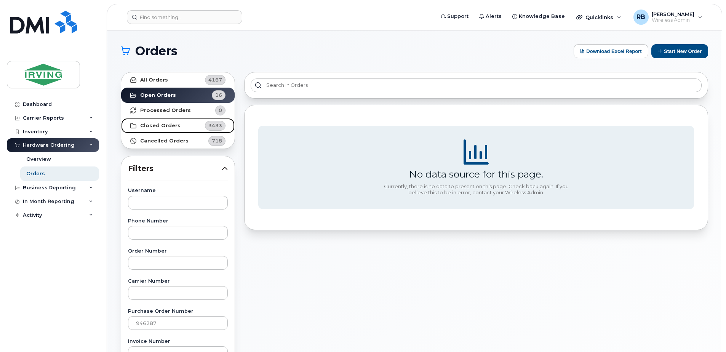
click at [139, 126] on link "Closed Orders 3433" at bounding box center [177, 125] width 113 height 15
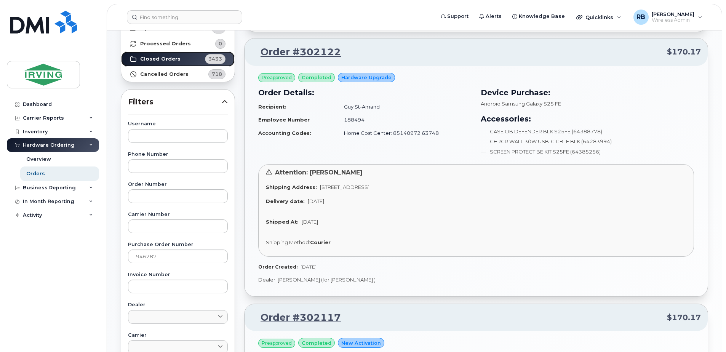
scroll to position [17, 0]
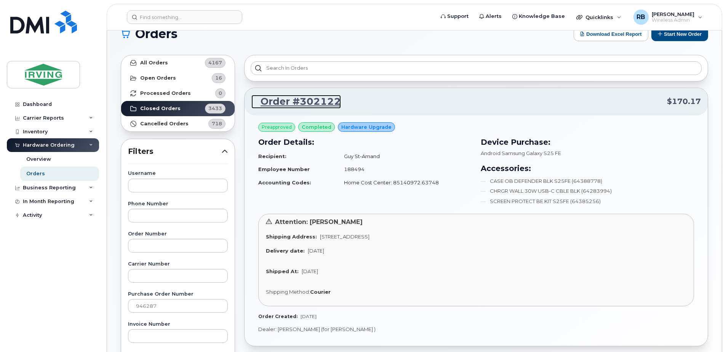
click at [289, 103] on link "Order #302122" at bounding box center [295, 102] width 89 height 14
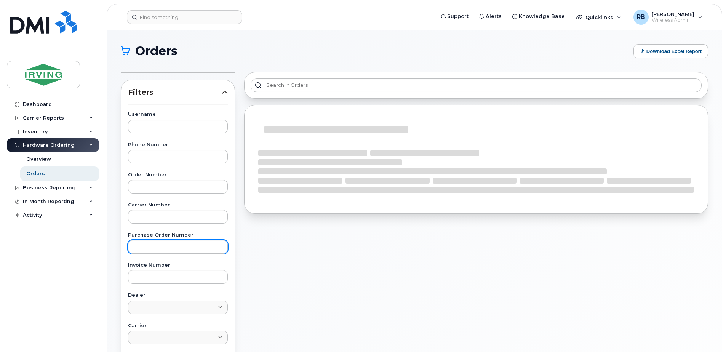
drag, startPoint x: 148, startPoint y: 255, endPoint x: 150, endPoint y: 252, distance: 4.1
click at [148, 255] on div "Username Phone Number Order Number Carrier Number Purchase Order Number Invoice…" at bounding box center [178, 288] width 118 height 352
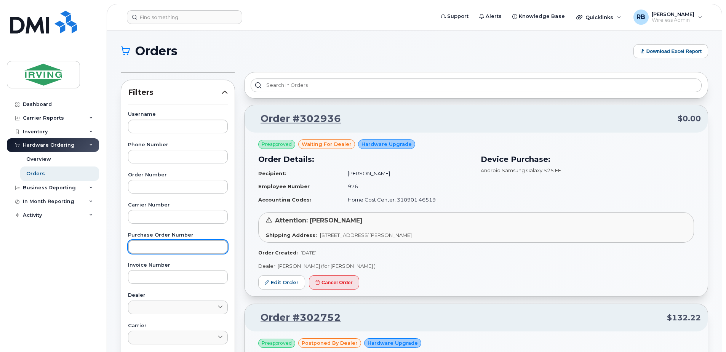
click at [152, 250] on input "text" at bounding box center [178, 247] width 100 height 14
paste input "946287"
type input "946287"
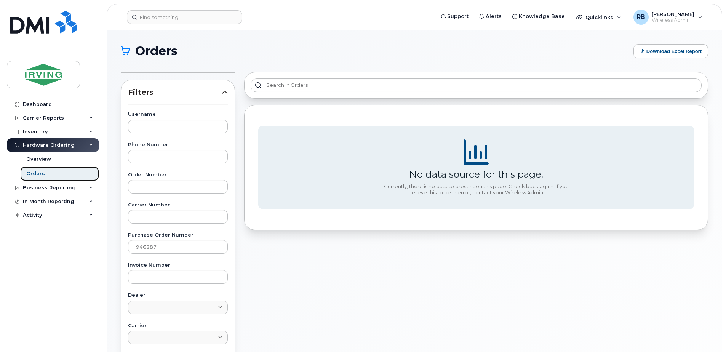
click at [28, 171] on div "Orders" at bounding box center [35, 173] width 19 height 7
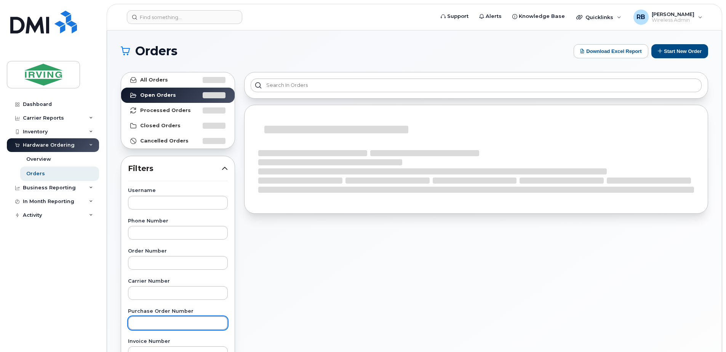
click at [144, 323] on input "text" at bounding box center [178, 323] width 100 height 14
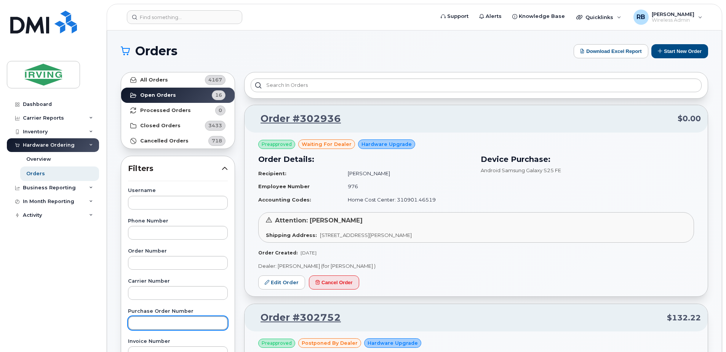
paste input "946287"
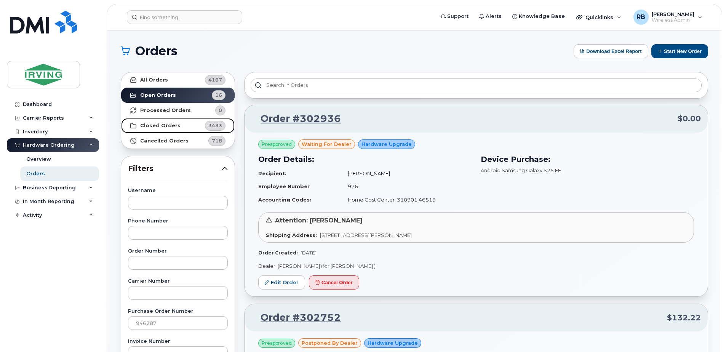
click at [147, 126] on strong "Closed Orders" at bounding box center [160, 126] width 40 height 6
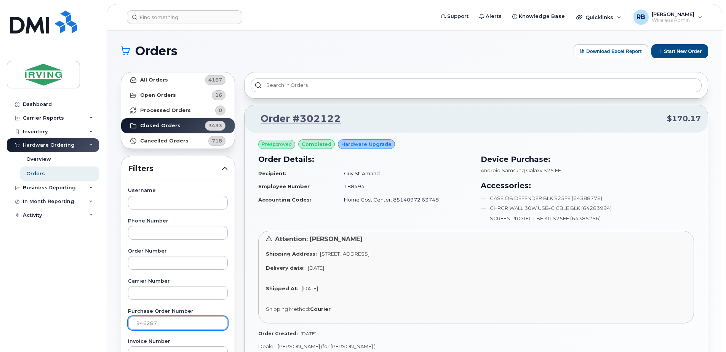
click at [172, 319] on input "946287" at bounding box center [178, 323] width 100 height 14
type input "946287"
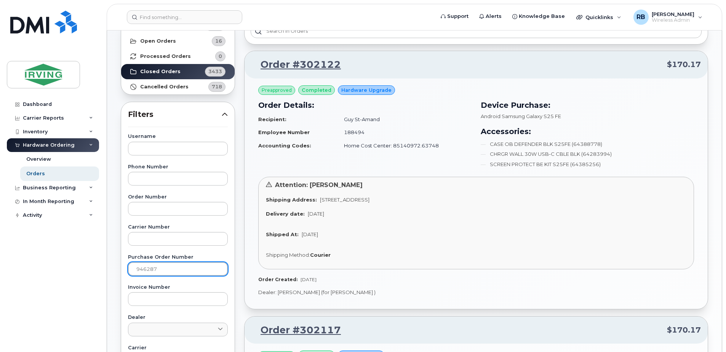
scroll to position [152, 0]
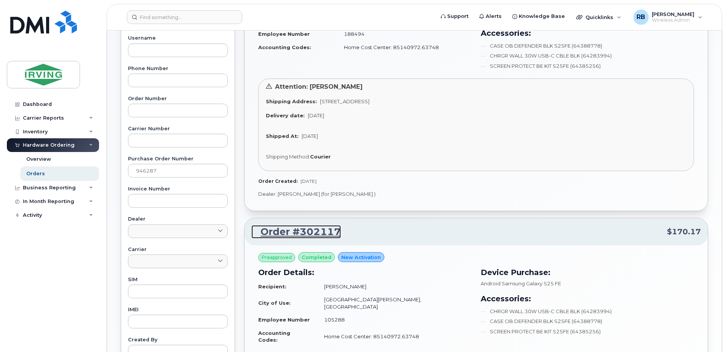
click at [290, 233] on link "Order #302117" at bounding box center [295, 232] width 89 height 14
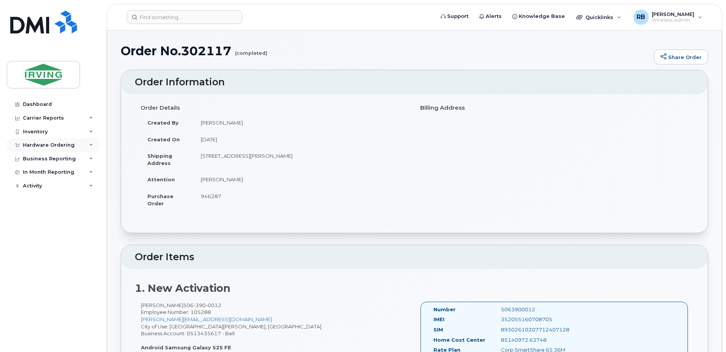
click at [32, 142] on div "Hardware Ordering" at bounding box center [49, 145] width 52 height 6
click at [33, 171] on div "Orders" at bounding box center [35, 173] width 19 height 7
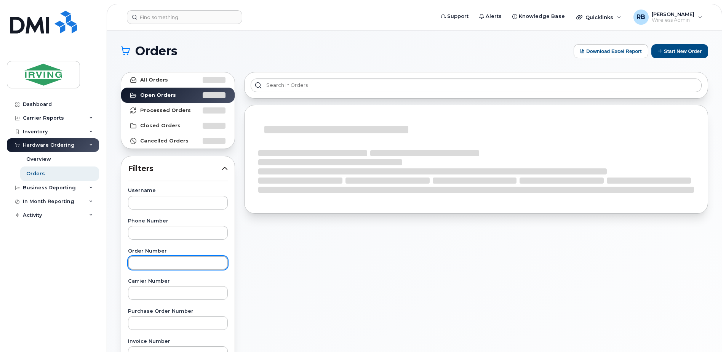
click at [169, 261] on input "text" at bounding box center [178, 263] width 100 height 14
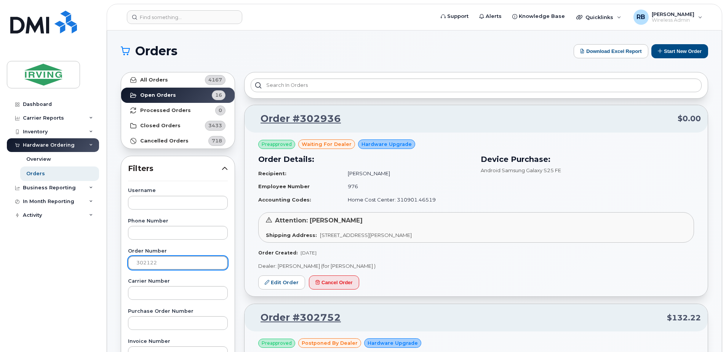
type input "302122"
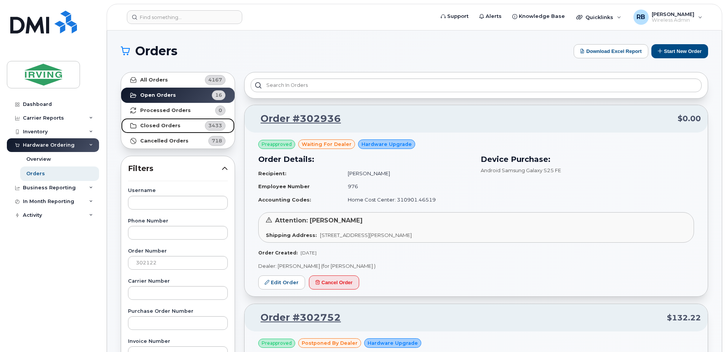
click at [175, 131] on link "Closed Orders 3433" at bounding box center [177, 125] width 113 height 15
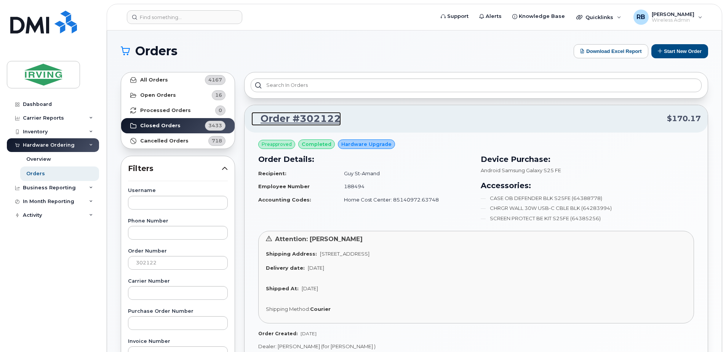
click at [296, 118] on link "Order #302122" at bounding box center [295, 119] width 89 height 14
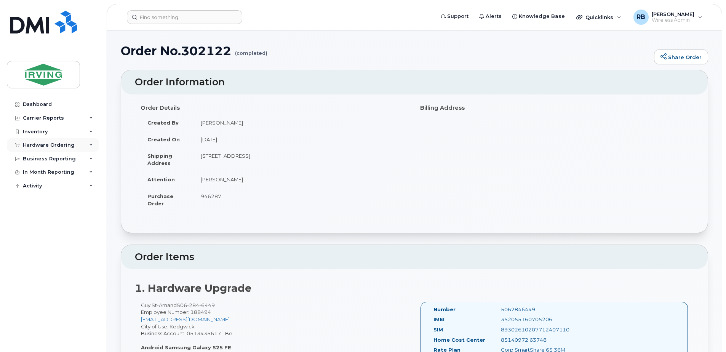
click at [32, 142] on div "Hardware Ordering" at bounding box center [49, 145] width 52 height 6
click at [35, 174] on div "Orders" at bounding box center [35, 173] width 19 height 7
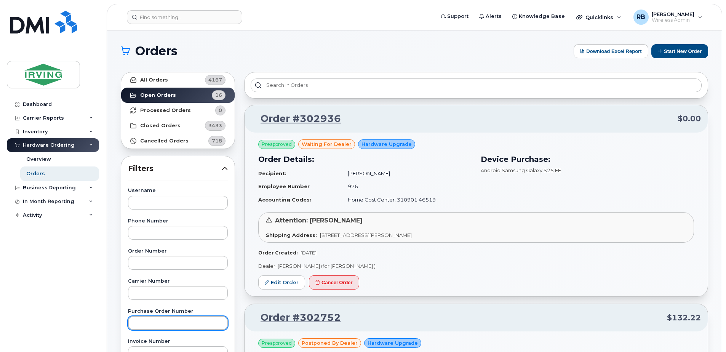
click at [155, 316] on input "text" at bounding box center [178, 323] width 100 height 14
paste input "946287"
type input "946287"
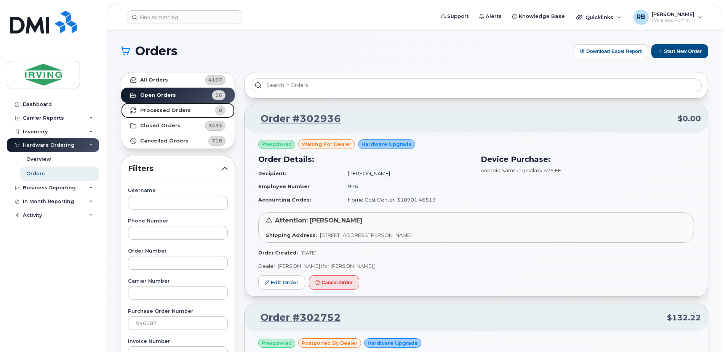
click at [160, 117] on link "Processed Orders 0" at bounding box center [177, 110] width 113 height 15
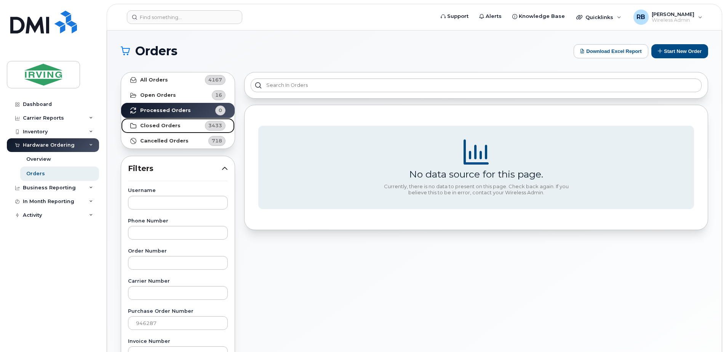
click at [156, 128] on strong "Closed Orders" at bounding box center [160, 126] width 40 height 6
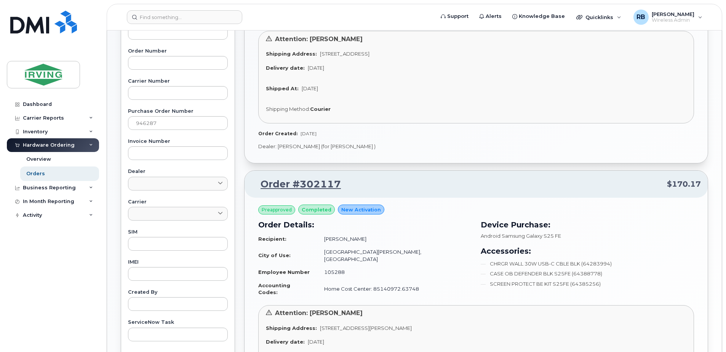
scroll to position [152, 0]
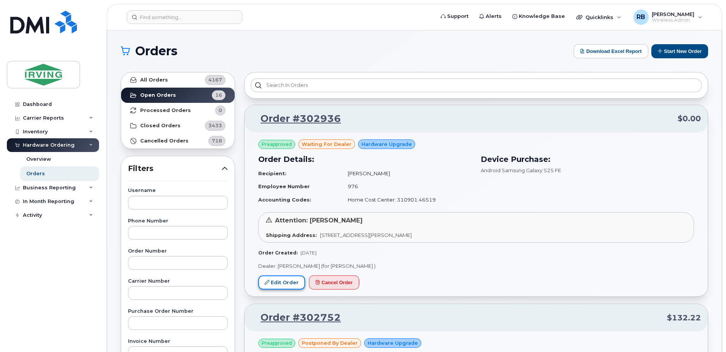
click at [282, 283] on link "Edit Order" at bounding box center [281, 282] width 47 height 14
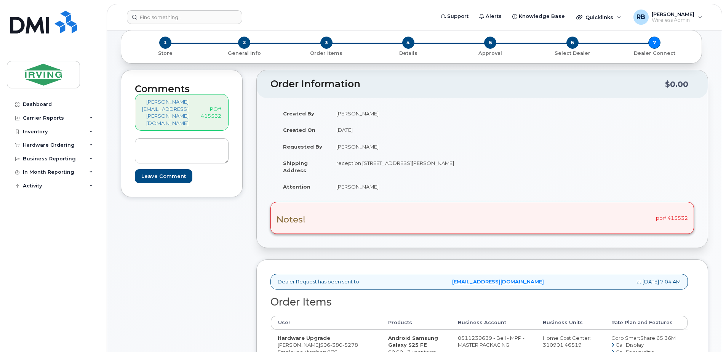
scroll to position [102, 0]
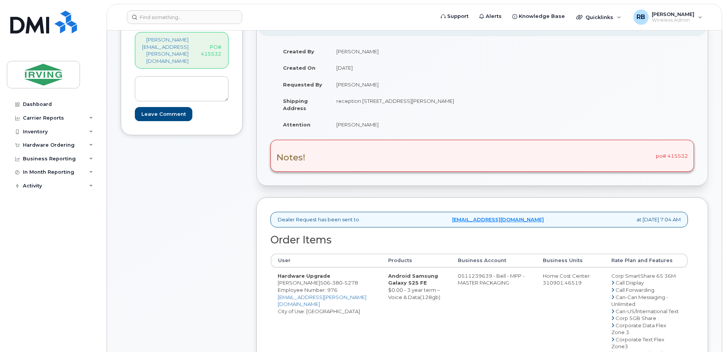
drag, startPoint x: 499, startPoint y: 282, endPoint x: 529, endPoint y: 281, distance: 30.5
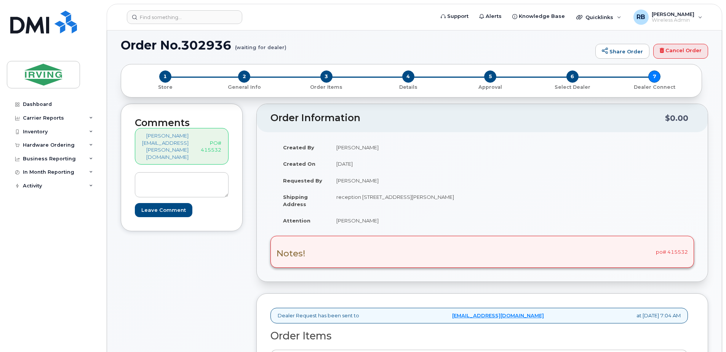
scroll to position [0, 0]
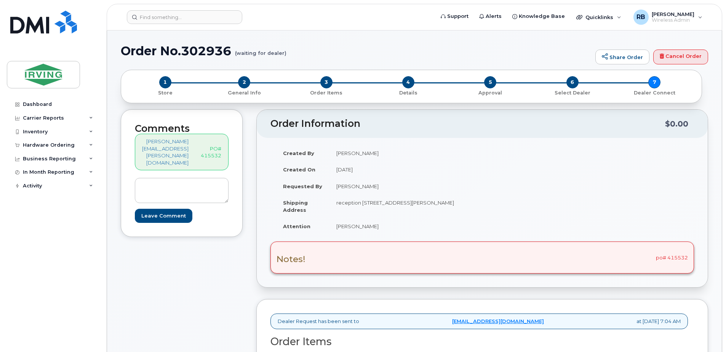
click at [405, 222] on td "[PERSON_NAME]" at bounding box center [402, 226] width 147 height 17
click at [403, 225] on td "[PERSON_NAME]" at bounding box center [402, 226] width 147 height 17
copy div "[PERSON_NAME]"
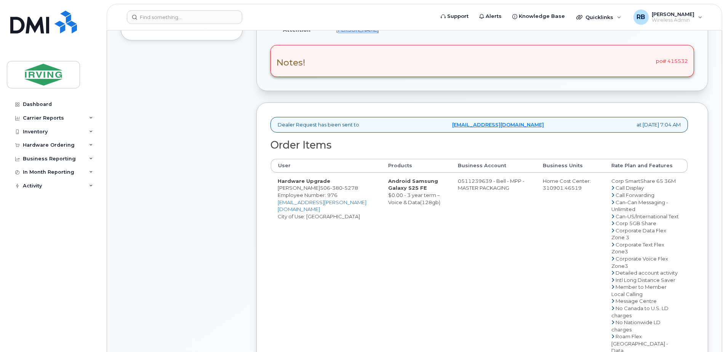
scroll to position [203, 0]
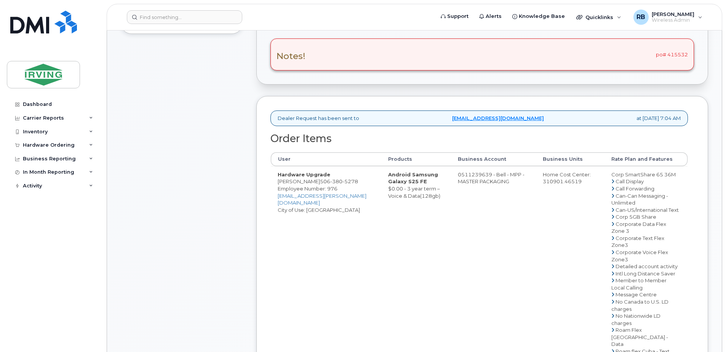
drag, startPoint x: 364, startPoint y: 188, endPoint x: 328, endPoint y: 191, distance: 36.7
click at [328, 191] on td "Hardware Upgrade [PERSON_NAME] [PHONE_NUMBER] Employee Number: 976 [EMAIL_ADDRE…" at bounding box center [326, 329] width 110 height 327
copy td "[PERSON_NAME]"
click at [242, 196] on div "Comments [PERSON_NAME][EMAIL_ADDRESS][PERSON_NAME][DOMAIN_NAME] PO# 415532 Leav…" at bounding box center [182, 245] width 122 height 678
click at [344, 191] on td "Hardware Upgrade [PERSON_NAME] [PHONE_NUMBER] Employee Number: 976 [EMAIL_ADDRE…" at bounding box center [326, 329] width 110 height 327
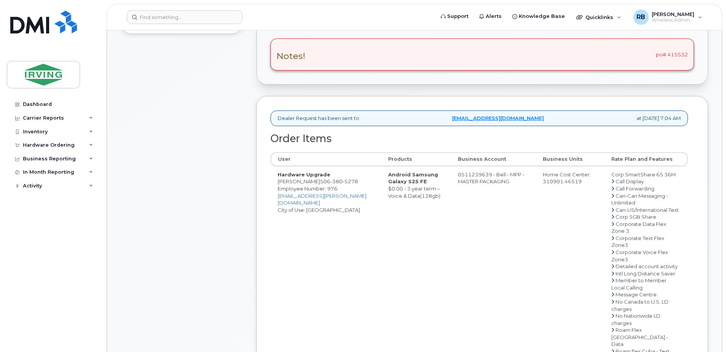
drag, startPoint x: 364, startPoint y: 189, endPoint x: 329, endPoint y: 188, distance: 35.0
click at [329, 188] on td "Hardware Upgrade Jay Shillington 506 380 5278 Employee Number: 976 shillington.…" at bounding box center [326, 329] width 110 height 327
copy td "[PERSON_NAME]"
click at [242, 212] on div "Comments leblanc.renelle@masterpackaging.com PO# 415532 Leave Comment" at bounding box center [182, 245] width 122 height 678
click at [679, 55] on div "Notes! po# 415532" at bounding box center [481, 54] width 423 height 32
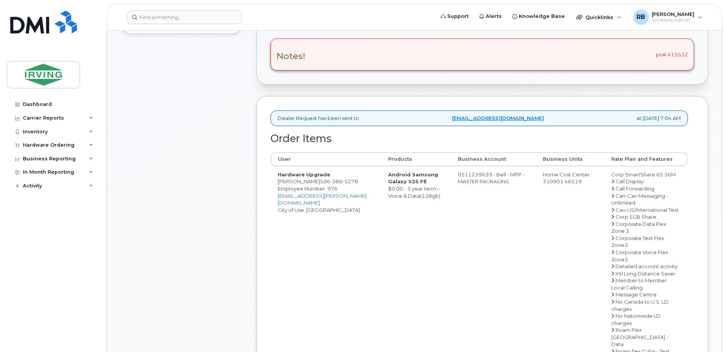
click at [679, 55] on div "Notes! po# 415532" at bounding box center [481, 54] width 423 height 32
copy div "415532"
click at [509, 182] on td "0511239639 - Bell - MPP - MASTER PACKAGING" at bounding box center [493, 329] width 85 height 327
drag, startPoint x: 530, startPoint y: 182, endPoint x: 499, endPoint y: 183, distance: 30.9
click at [499, 183] on td "0511239639 - Bell - MPP - MASTER PACKAGING" at bounding box center [493, 329] width 85 height 327
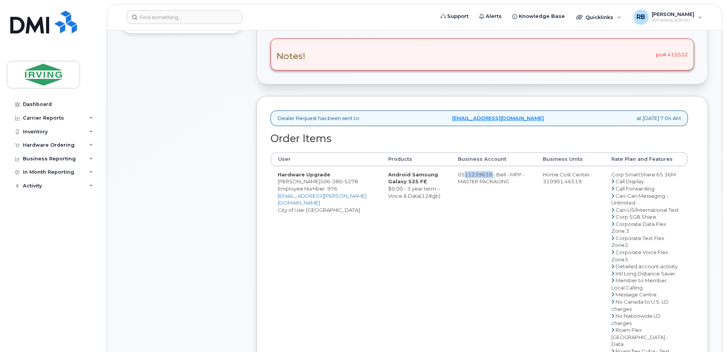
copy td "511239639"
click at [358, 184] on span "506 380 5278" at bounding box center [339, 181] width 38 height 6
copy span "506 380 5278"
click at [193, 139] on div "Comments leblanc.renelle@masterpackaging.com PO# 415532 Leave Comment" at bounding box center [182, 245] width 122 height 678
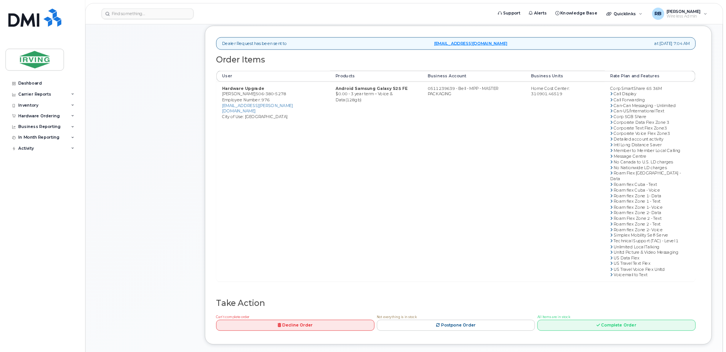
scroll to position [267, 0]
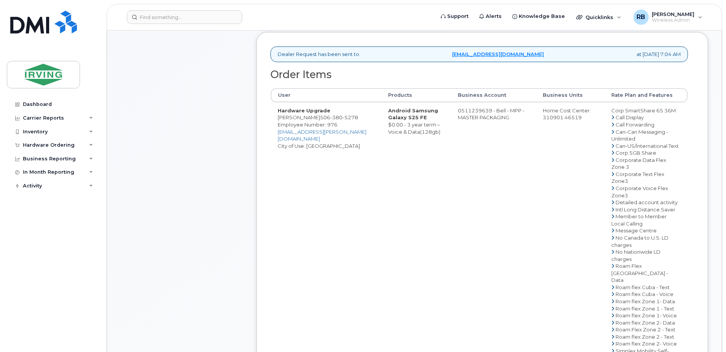
click at [358, 120] on span "5278" at bounding box center [350, 117] width 16 height 6
copy span "506 380 5278"
click at [232, 161] on div "Comments leblanc.renelle@masterpackaging.com PO# 415532 Leave Comment" at bounding box center [182, 181] width 122 height 678
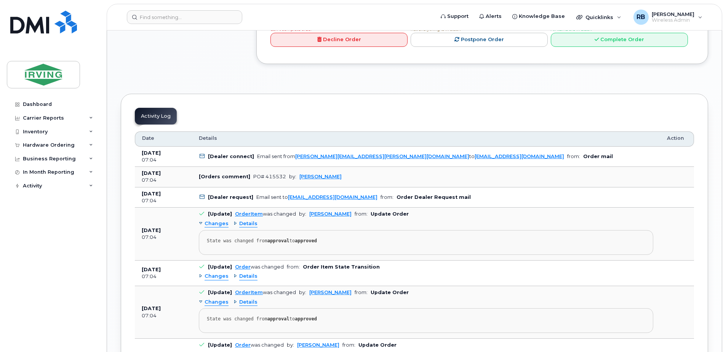
scroll to position [724, 0]
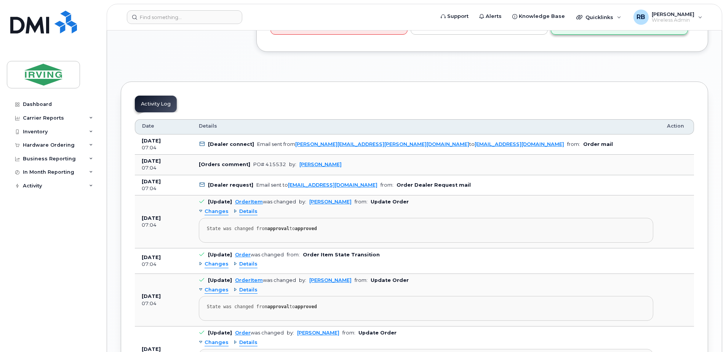
click at [599, 35] on link "Complete Order" at bounding box center [618, 28] width 137 height 14
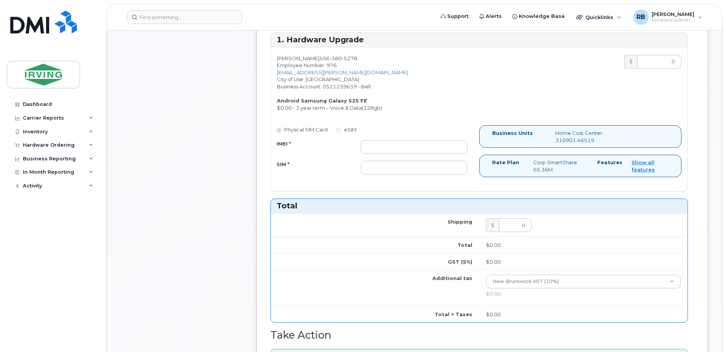
scroll to position [317, 0]
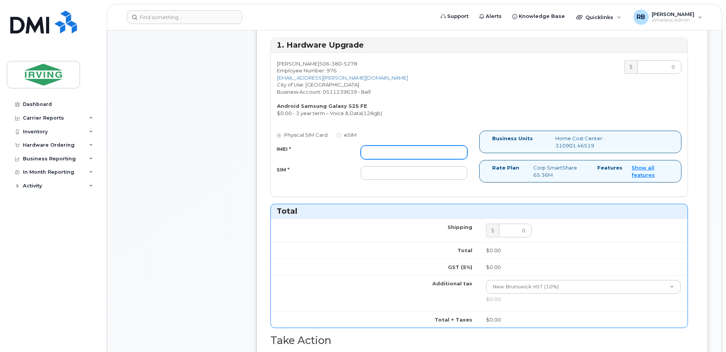
click at [443, 152] on input "IMEI *" at bounding box center [413, 152] width 107 height 14
type input "352055160718480"
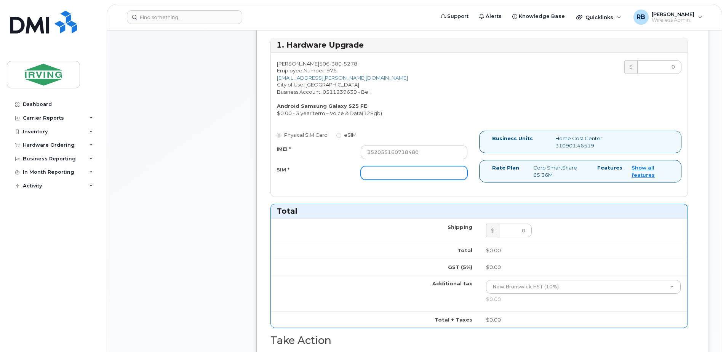
click at [445, 172] on input "SIM *" at bounding box center [413, 173] width 107 height 14
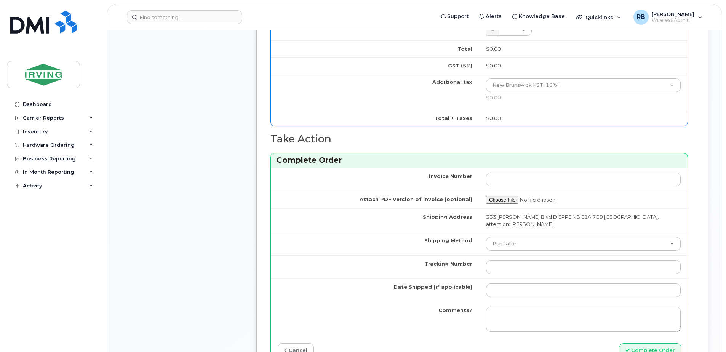
scroll to position [622, 0]
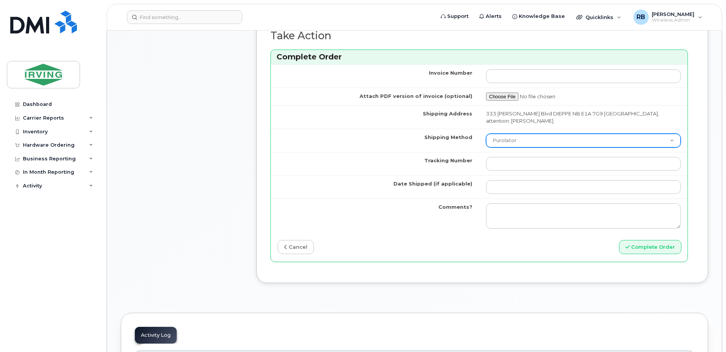
type input "89302610207415302535"
click at [542, 147] on select "Purolator UPS FedEx Canada Post Courier Other Drop Off Pick Up" at bounding box center [583, 141] width 195 height 14
select select "Courier"
click at [511, 140] on select "Purolator UPS FedEx Canada Post Courier Other Drop Off Pick Up" at bounding box center [583, 141] width 195 height 14
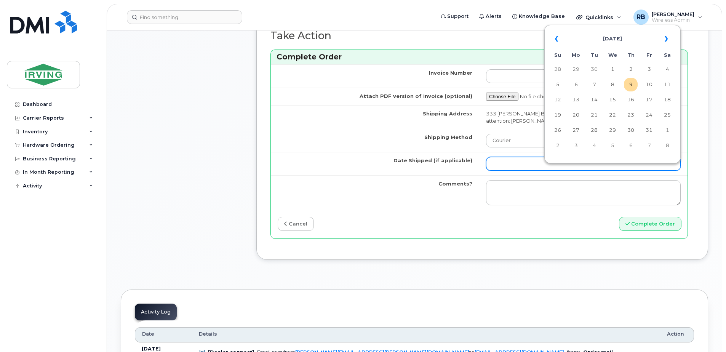
click at [538, 170] on input "Date Shipped (if applicable)" at bounding box center [583, 164] width 195 height 14
click at [594, 101] on td "14" at bounding box center [594, 100] width 14 height 14
type input "[DATE]"
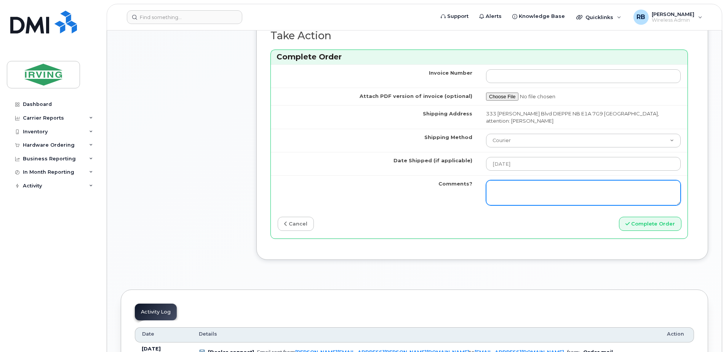
click at [545, 192] on textarea "Comments?" at bounding box center [583, 192] width 195 height 25
type textarea "Please be advised the order has been completed. SO#26215114 Allow 1-3 business …"
click at [625, 202] on textarea "Please be advised the order has been completed. SO#26215114 Allow 1-3 business …" at bounding box center [583, 192] width 195 height 25
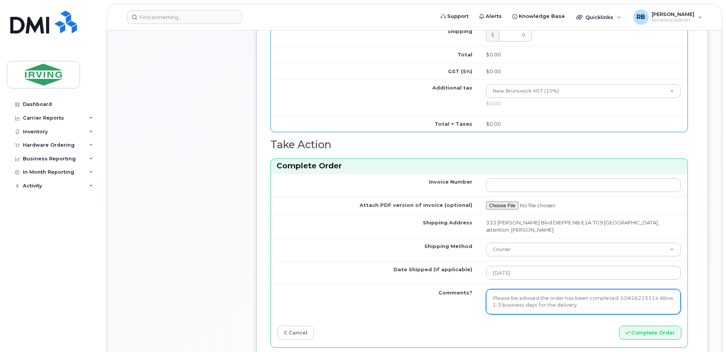
scroll to position [571, 0]
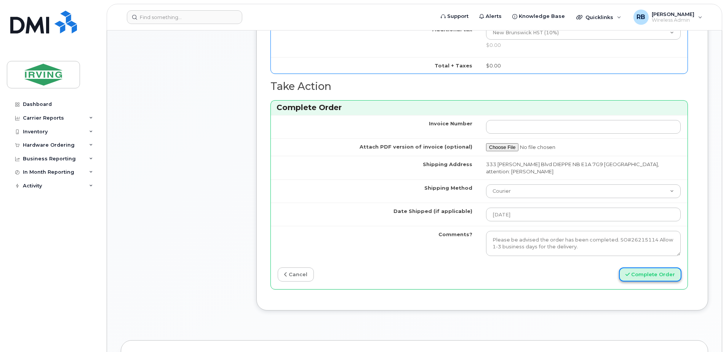
click at [636, 281] on button "Complete Order" at bounding box center [650, 274] width 62 height 14
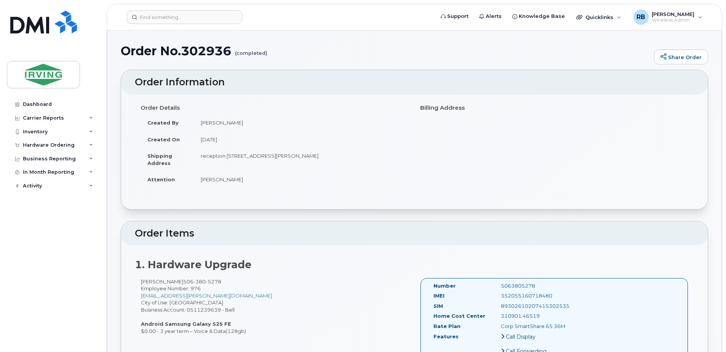
drag, startPoint x: 47, startPoint y: 145, endPoint x: 44, endPoint y: 159, distance: 14.5
click at [47, 145] on div "Hardware Ordering" at bounding box center [49, 145] width 52 height 6
click at [37, 177] on div "Orders" at bounding box center [35, 173] width 19 height 7
